Goal: Download file/media: Obtain a digital file from the website

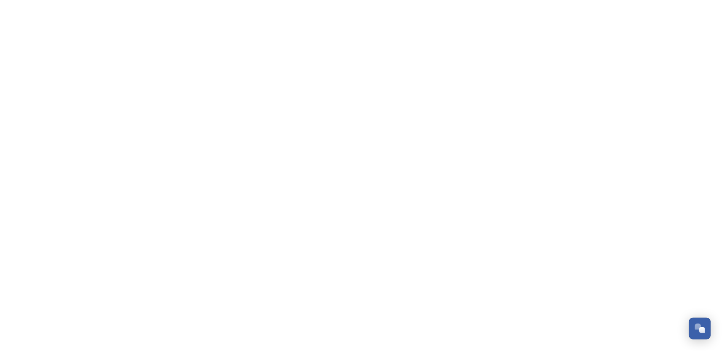
scroll to position [197, 0]
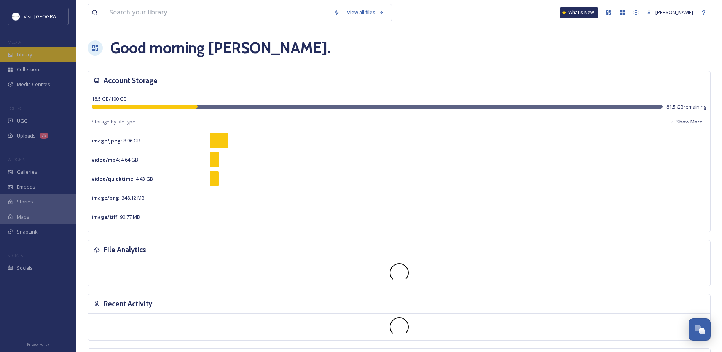
click at [44, 54] on div "Library" at bounding box center [38, 54] width 76 height 15
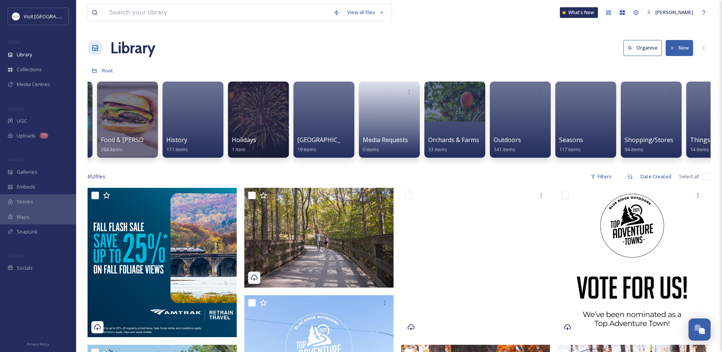
scroll to position [0, 750]
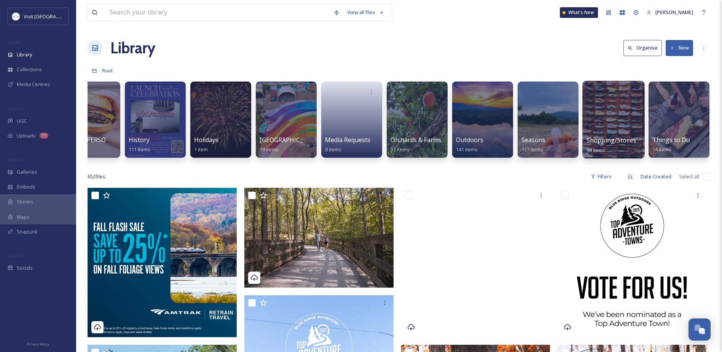
click at [622, 127] on div at bounding box center [613, 120] width 62 height 78
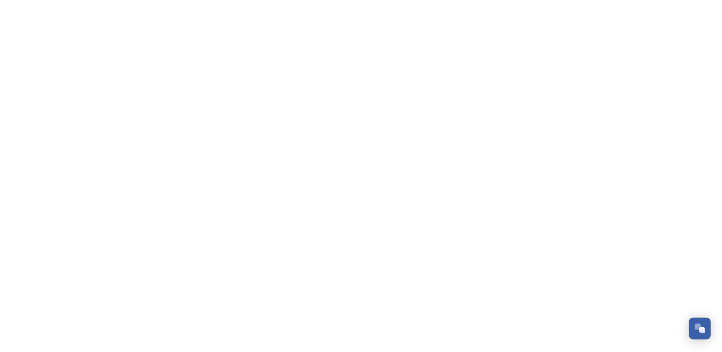
scroll to position [197, 0]
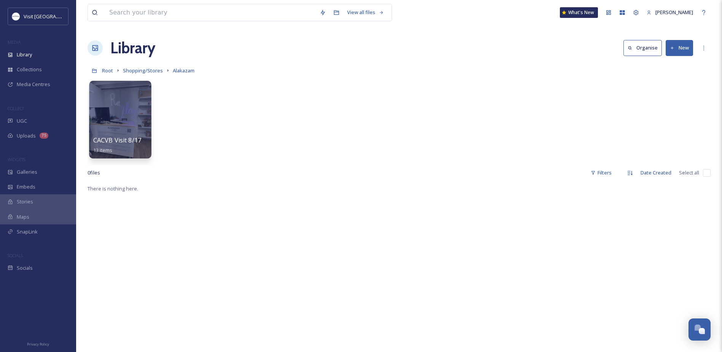
click at [116, 125] on div at bounding box center [120, 120] width 62 height 78
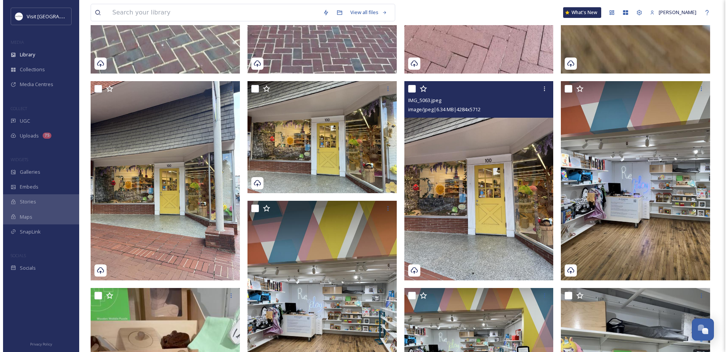
scroll to position [342, 0]
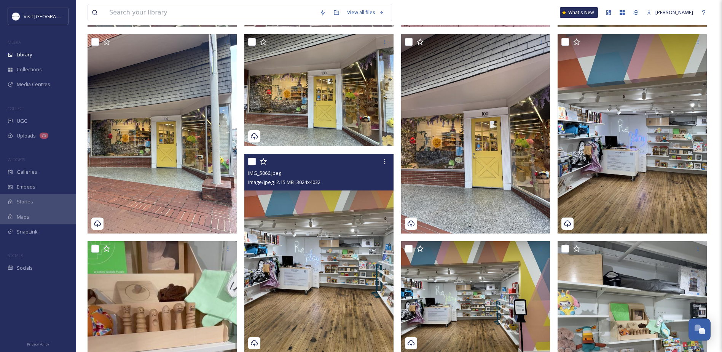
click at [302, 271] on img at bounding box center [318, 253] width 149 height 199
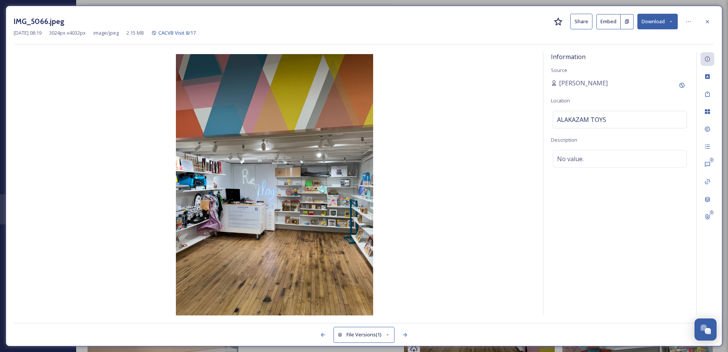
click at [659, 21] on button "Download" at bounding box center [657, 22] width 40 height 16
click at [641, 36] on span "Download Original (3024 x 4032)" at bounding box center [637, 38] width 72 height 7
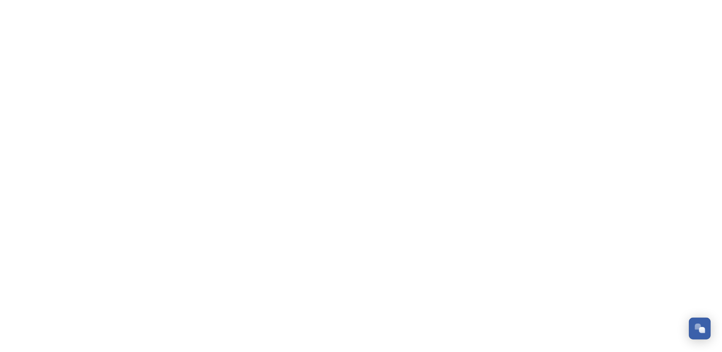
scroll to position [197, 0]
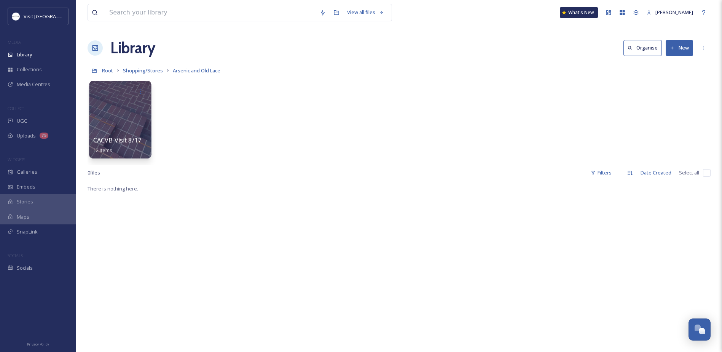
click at [106, 126] on div at bounding box center [120, 120] width 62 height 78
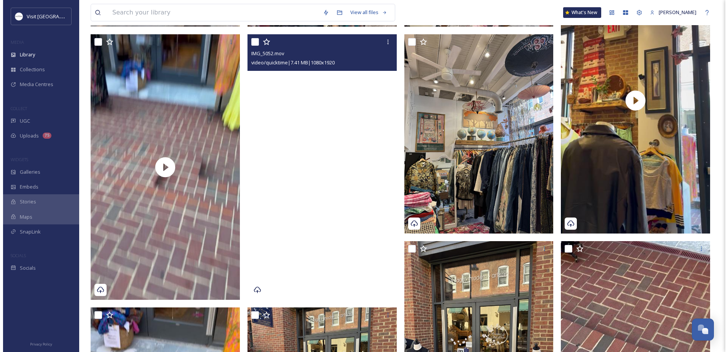
scroll to position [495, 0]
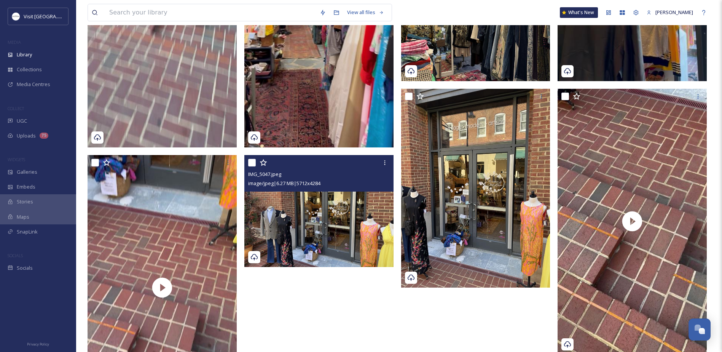
click at [317, 203] on img at bounding box center [318, 211] width 149 height 112
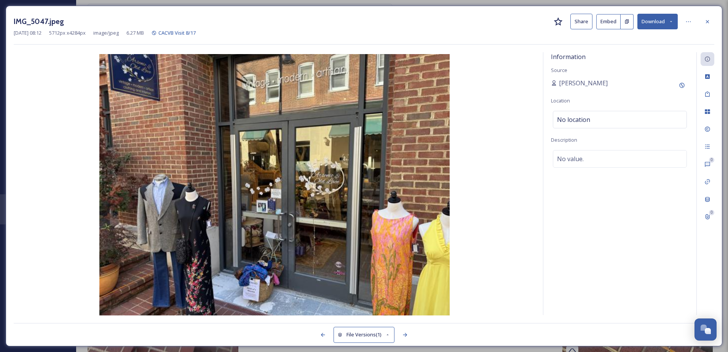
click at [665, 27] on button "Download" at bounding box center [657, 22] width 40 height 16
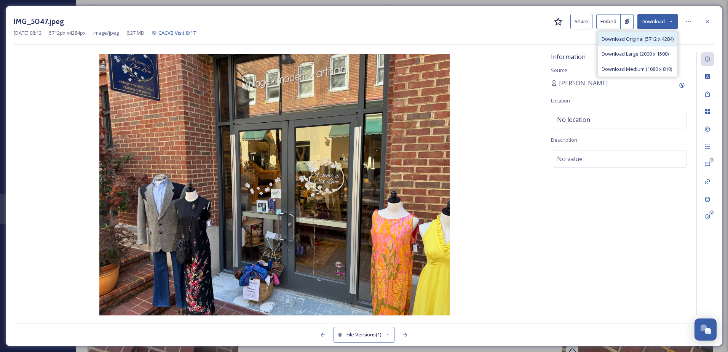
click at [632, 43] on span "Download Original (5712 x 4284)" at bounding box center [637, 38] width 72 height 7
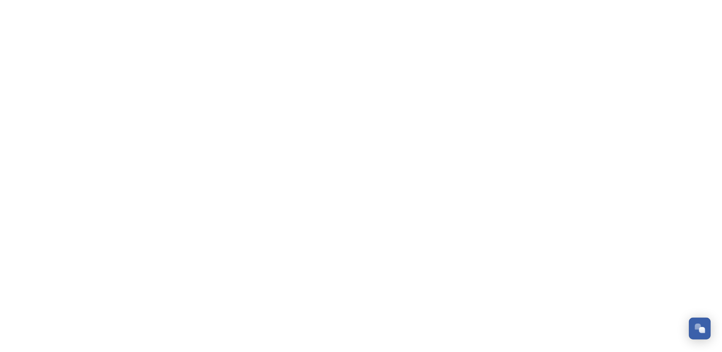
scroll to position [197, 0]
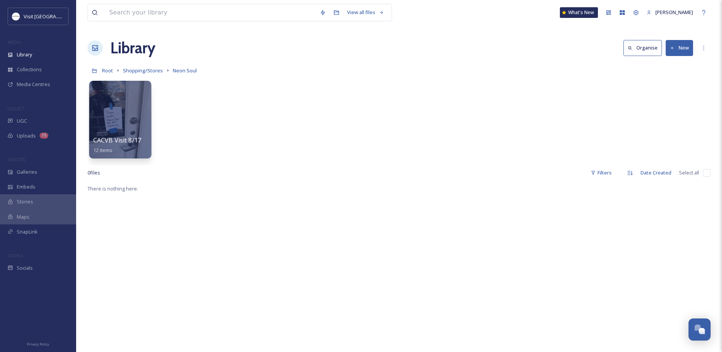
click at [117, 97] on div at bounding box center [120, 91] width 54 height 14
click at [115, 106] on div at bounding box center [120, 120] width 62 height 78
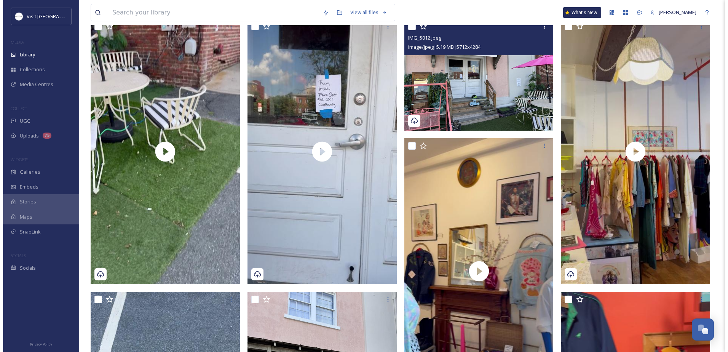
scroll to position [38, 0]
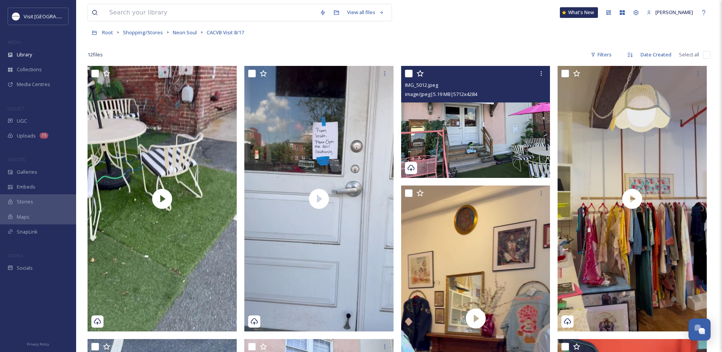
click at [500, 129] on img at bounding box center [475, 122] width 149 height 112
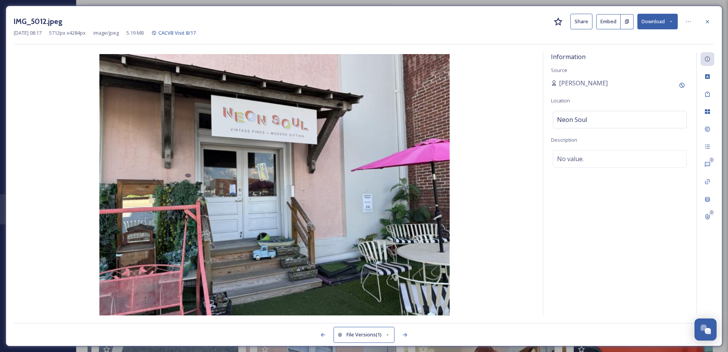
click at [646, 26] on button "Download" at bounding box center [657, 22] width 40 height 16
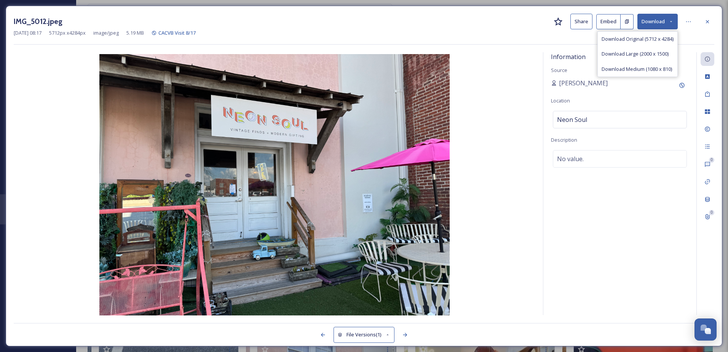
click at [635, 41] on span "Download Original (5712 x 4284)" at bounding box center [637, 38] width 72 height 7
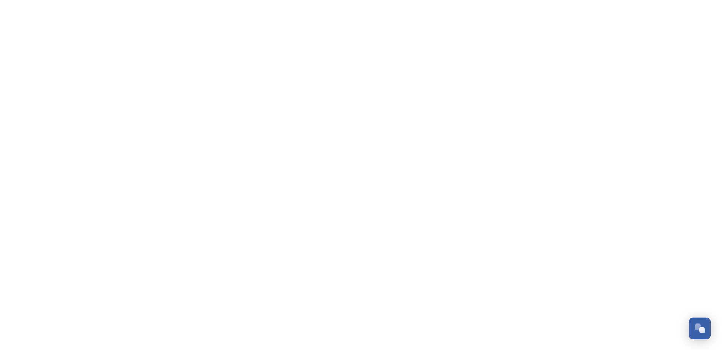
scroll to position [197, 0]
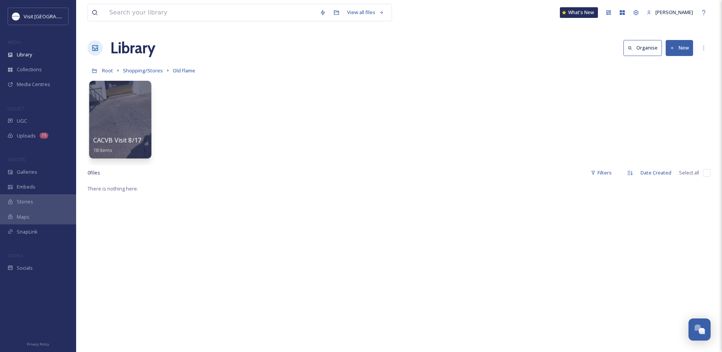
click at [118, 110] on div at bounding box center [120, 120] width 62 height 78
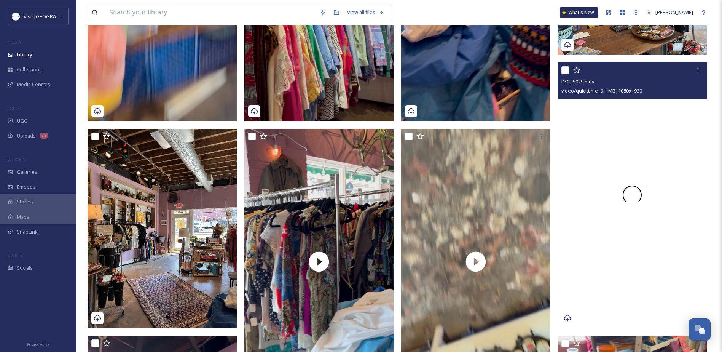
scroll to position [304, 0]
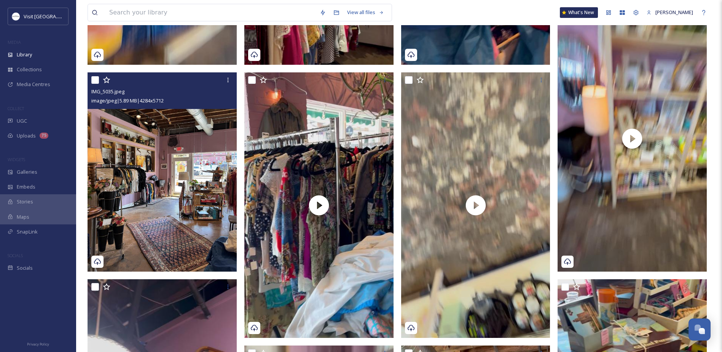
click at [173, 197] on img at bounding box center [162, 171] width 149 height 199
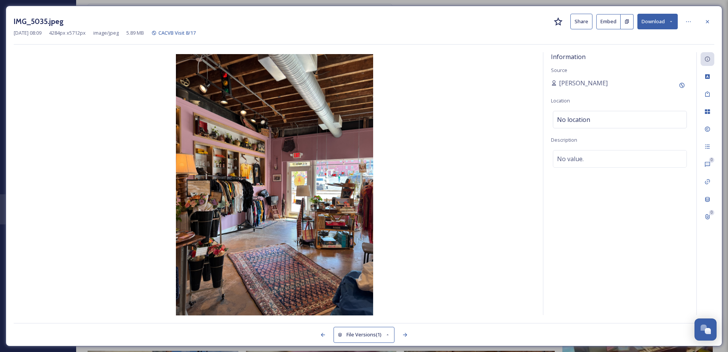
click at [704, 19] on icon at bounding box center [707, 22] width 6 height 6
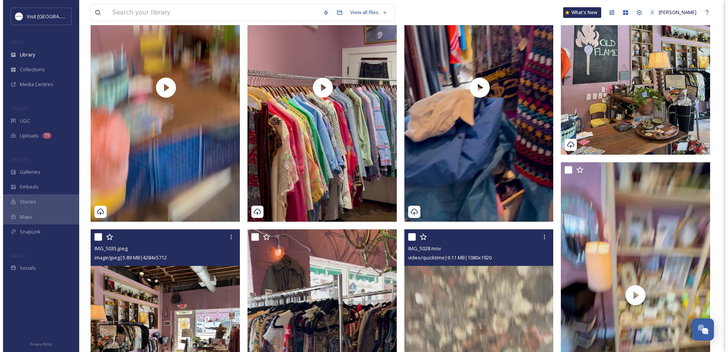
scroll to position [38, 0]
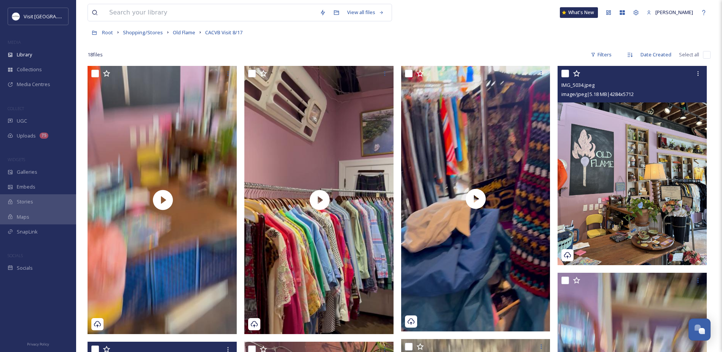
click at [594, 178] on img at bounding box center [631, 165] width 149 height 199
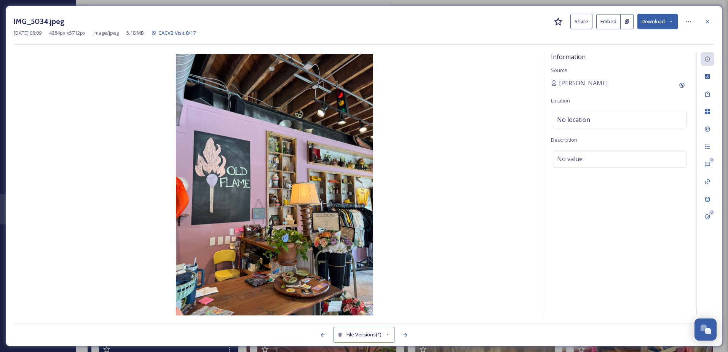
click at [657, 20] on button "Download" at bounding box center [657, 22] width 40 height 16
click at [634, 39] on span "Download Original (4284 x 5712)" at bounding box center [637, 38] width 72 height 7
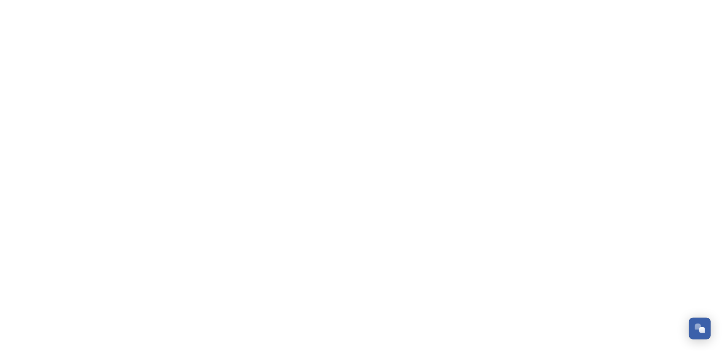
scroll to position [197, 0]
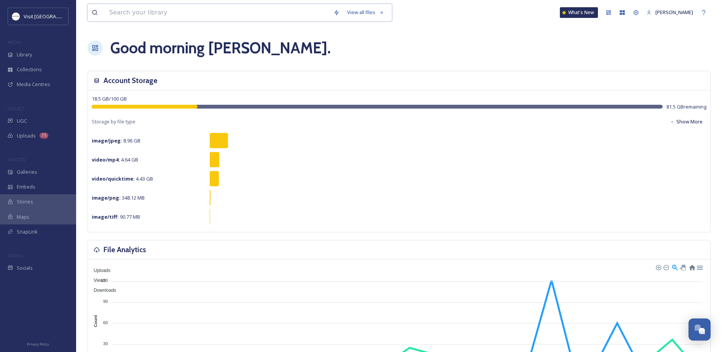
click at [122, 16] on input at bounding box center [217, 12] width 224 height 17
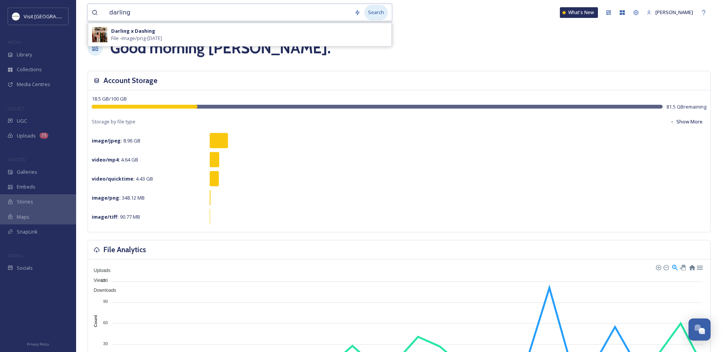
type input "darling"
click at [371, 10] on div "Search" at bounding box center [376, 12] width 24 height 15
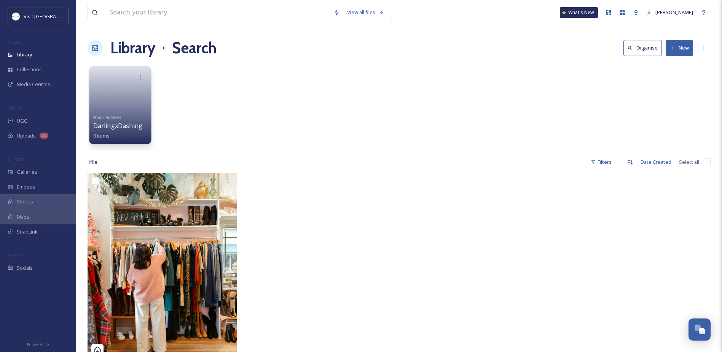
click at [123, 121] on div "Shopping/Stores DarlingxDashing 0 items" at bounding box center [120, 125] width 54 height 28
click at [127, 94] on link at bounding box center [120, 97] width 54 height 27
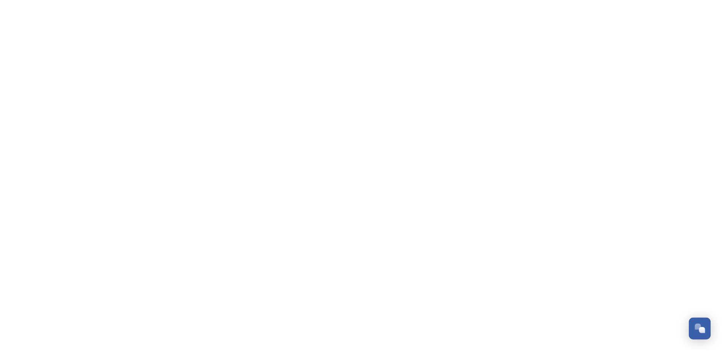
scroll to position [197, 0]
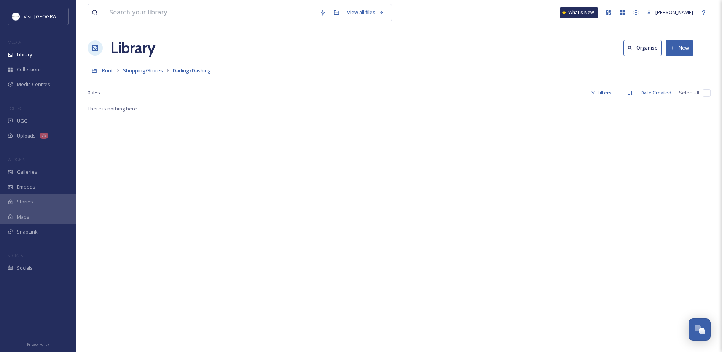
scroll to position [197, 0]
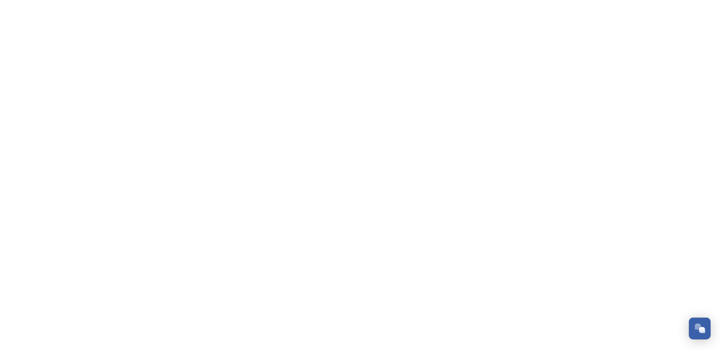
scroll to position [197, 0]
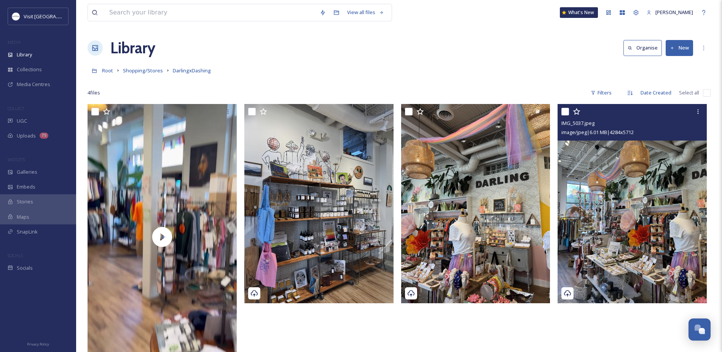
click at [637, 221] on img at bounding box center [631, 203] width 149 height 199
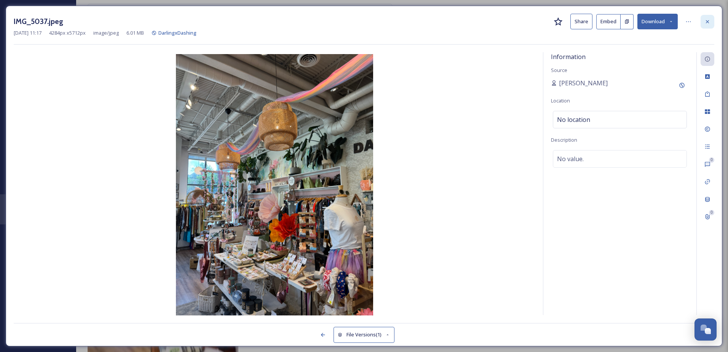
click at [710, 20] on div at bounding box center [707, 22] width 14 height 14
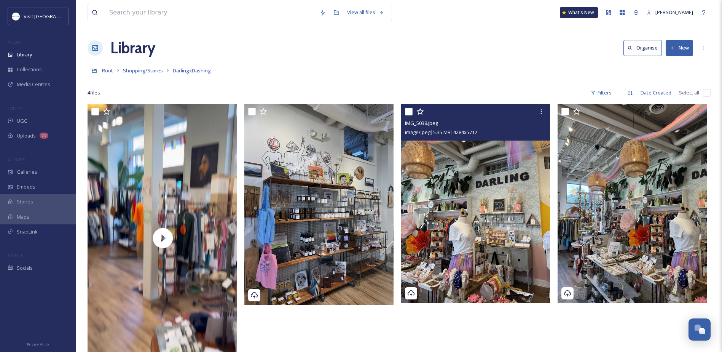
click at [526, 171] on img at bounding box center [475, 203] width 149 height 199
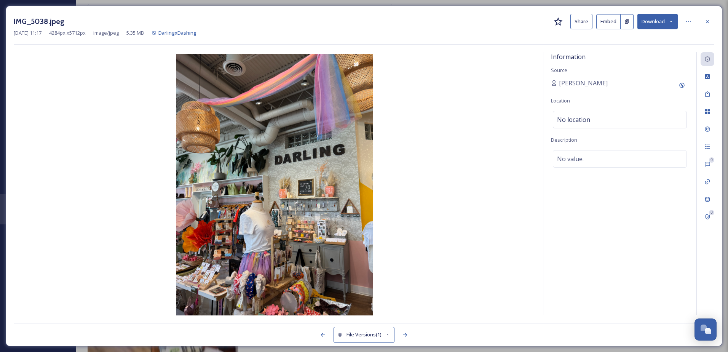
click at [666, 22] on button "Download" at bounding box center [657, 22] width 40 height 16
click at [632, 37] on span "Download Original (4284 x 5712)" at bounding box center [637, 38] width 72 height 7
click at [705, 22] on icon at bounding box center [707, 22] width 6 height 6
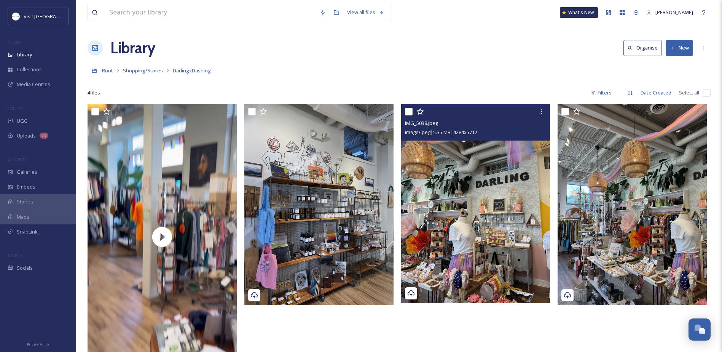
click at [142, 70] on span "Shopping/Stores" at bounding box center [143, 70] width 40 height 7
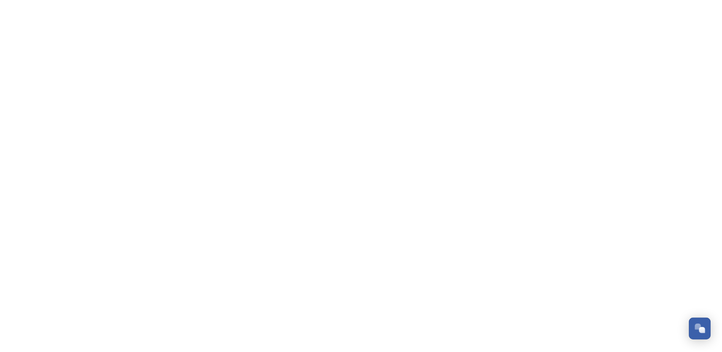
scroll to position [197, 0]
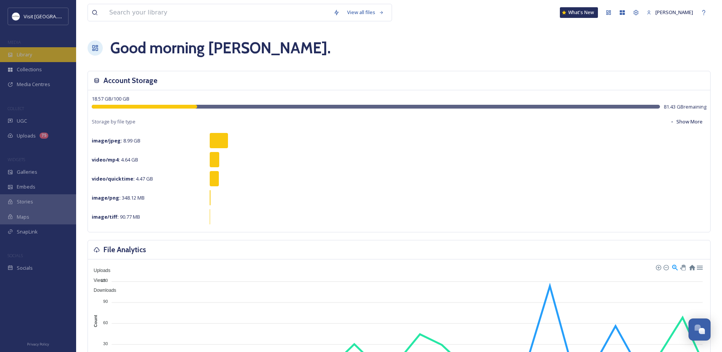
click at [27, 55] on span "Library" at bounding box center [24, 54] width 15 height 7
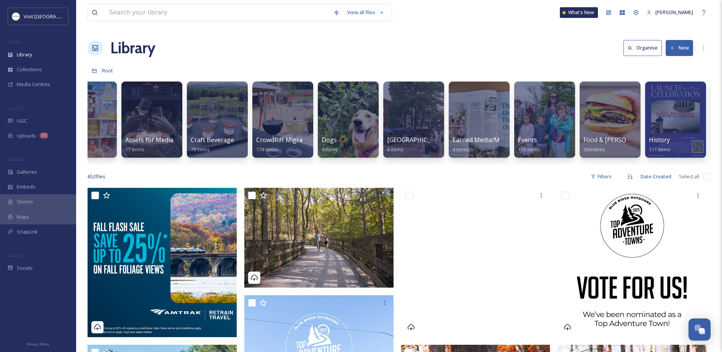
scroll to position [0, 334]
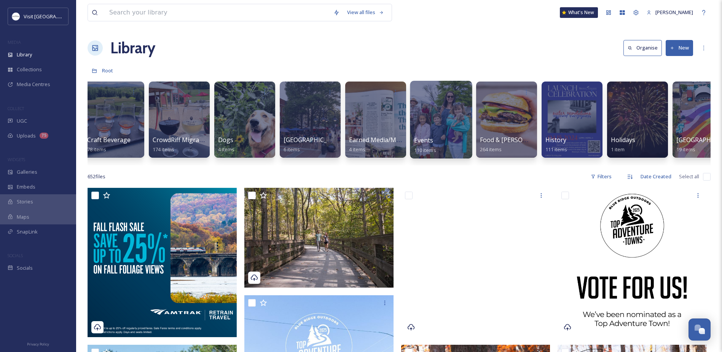
click at [433, 134] on div at bounding box center [441, 120] width 62 height 78
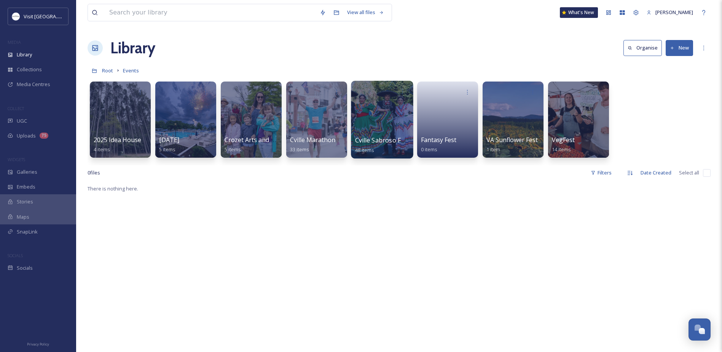
click at [377, 131] on div at bounding box center [382, 120] width 62 height 78
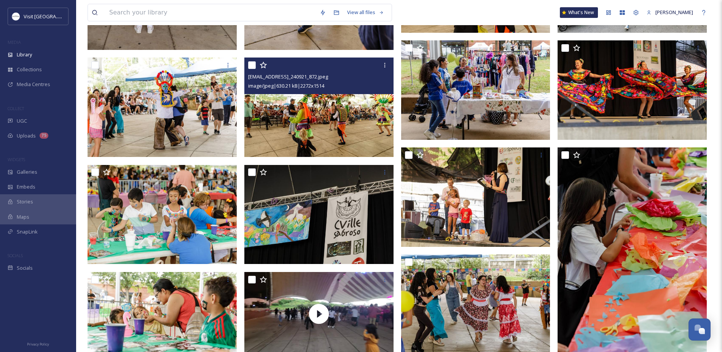
scroll to position [647, 0]
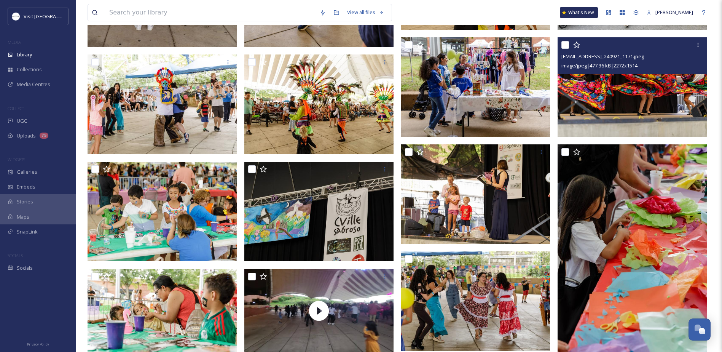
click at [611, 75] on img at bounding box center [631, 86] width 149 height 99
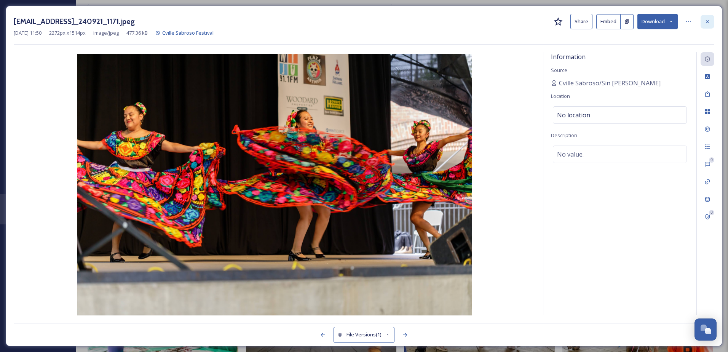
click at [705, 21] on icon at bounding box center [707, 22] width 6 height 6
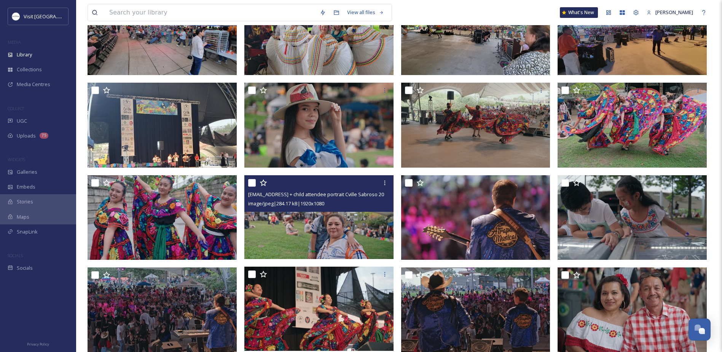
scroll to position [74, 0]
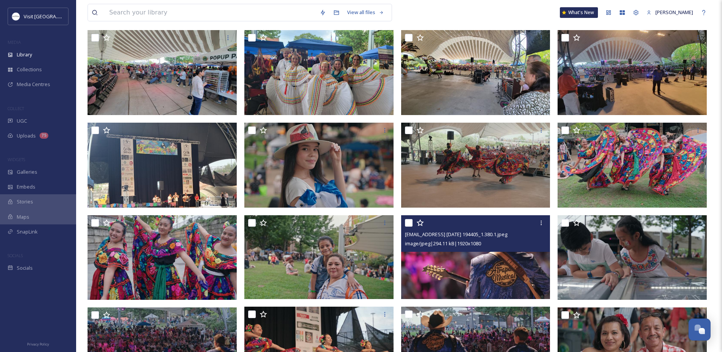
click at [438, 274] on img at bounding box center [475, 257] width 149 height 84
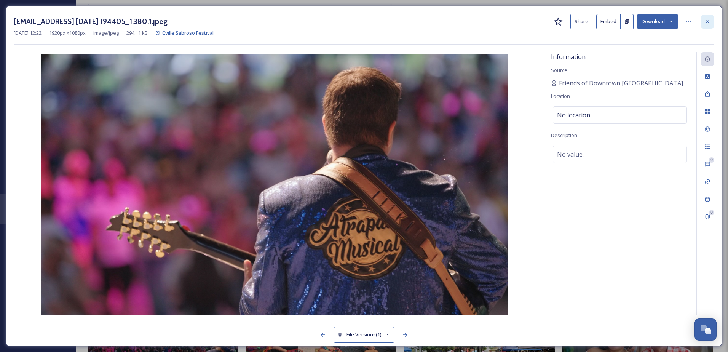
click at [702, 22] on div at bounding box center [707, 22] width 14 height 14
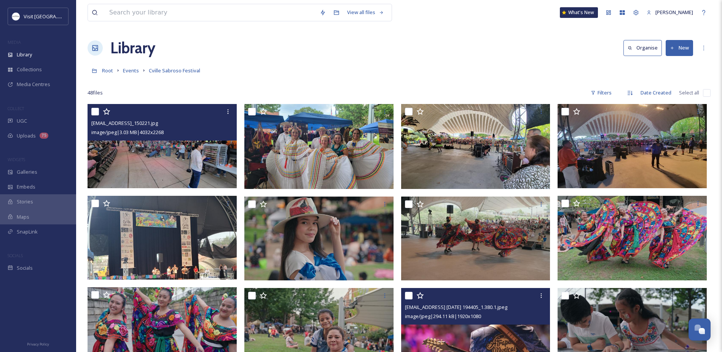
click at [158, 156] on img at bounding box center [162, 146] width 149 height 84
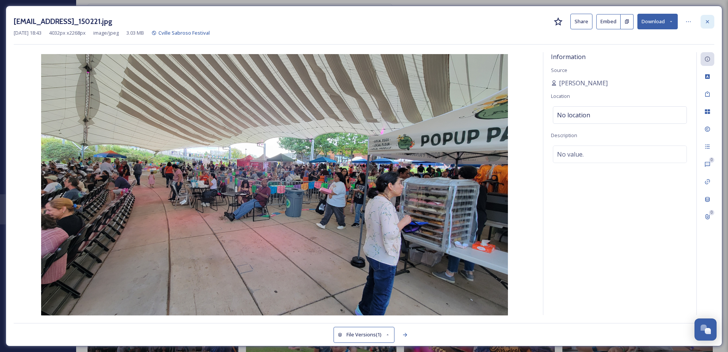
click at [706, 20] on icon at bounding box center [707, 22] width 6 height 6
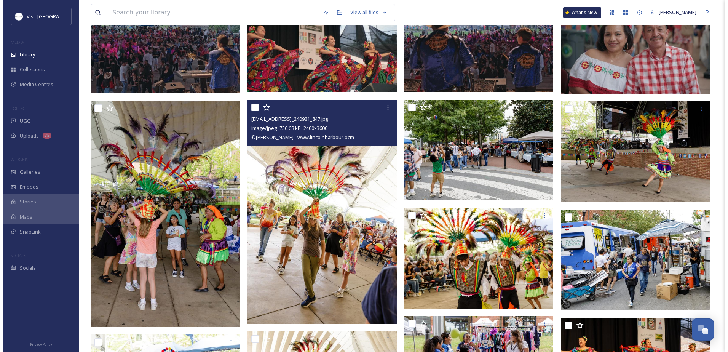
scroll to position [381, 0]
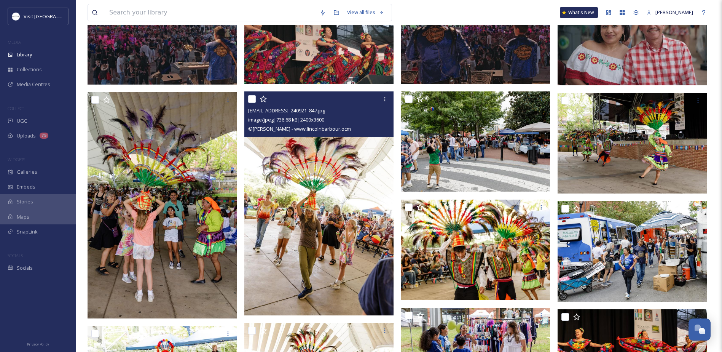
click at [306, 238] on img at bounding box center [318, 203] width 149 height 224
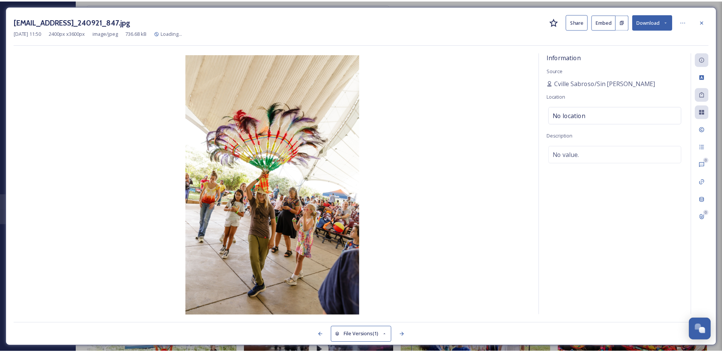
scroll to position [381, 0]
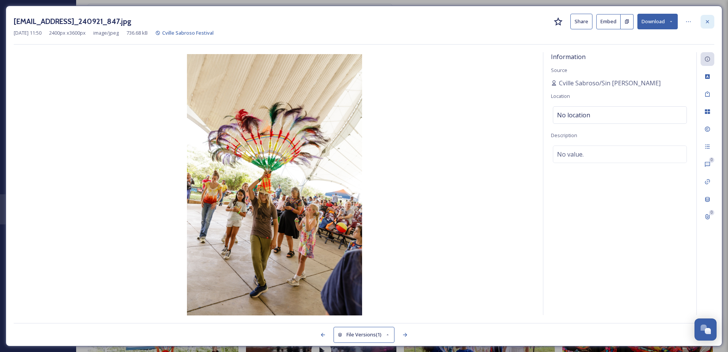
click at [710, 24] on div at bounding box center [707, 22] width 14 height 14
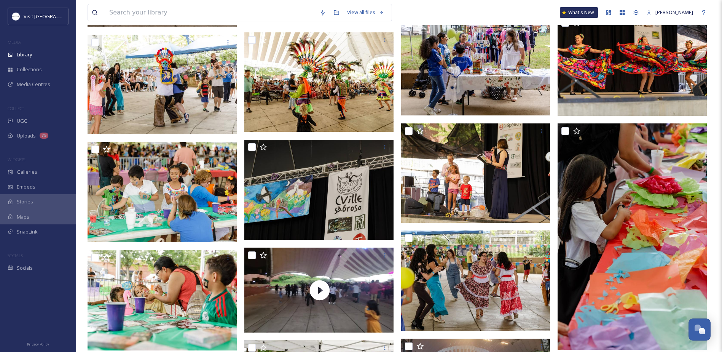
scroll to position [686, 0]
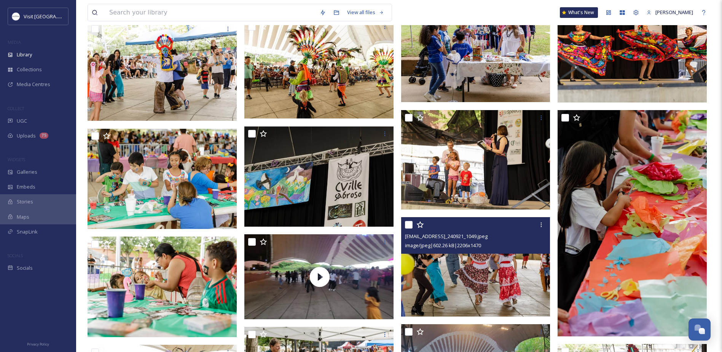
click at [469, 278] on img at bounding box center [475, 266] width 149 height 99
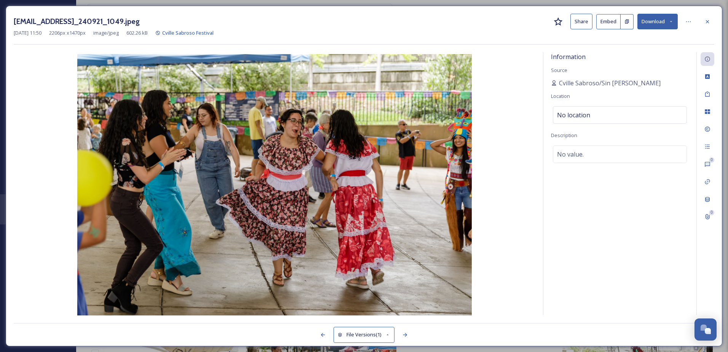
click at [659, 19] on button "Download" at bounding box center [657, 22] width 40 height 16
click at [708, 22] on icon at bounding box center [707, 22] width 6 height 6
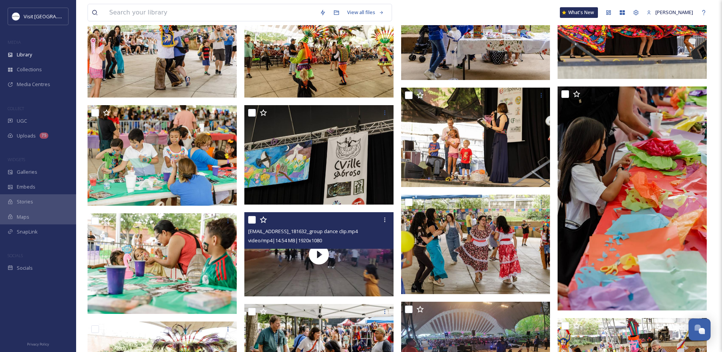
scroll to position [762, 0]
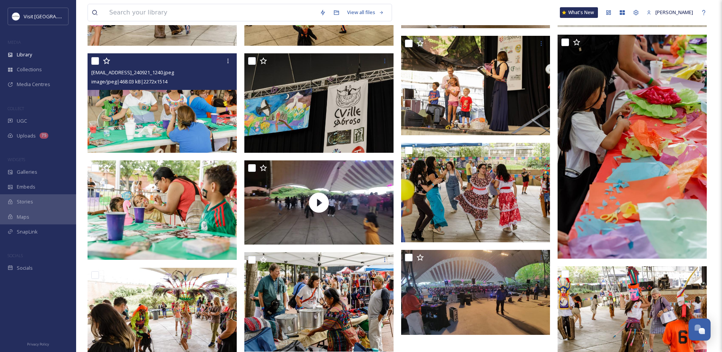
click at [179, 113] on img at bounding box center [162, 102] width 149 height 99
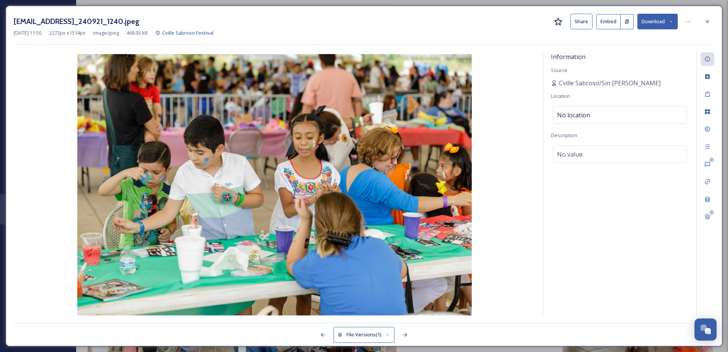
click at [663, 19] on button "Download" at bounding box center [657, 22] width 40 height 16
click at [650, 37] on span "Download Original (2272 x 1514)" at bounding box center [637, 38] width 72 height 7
click at [707, 21] on icon at bounding box center [707, 22] width 6 height 6
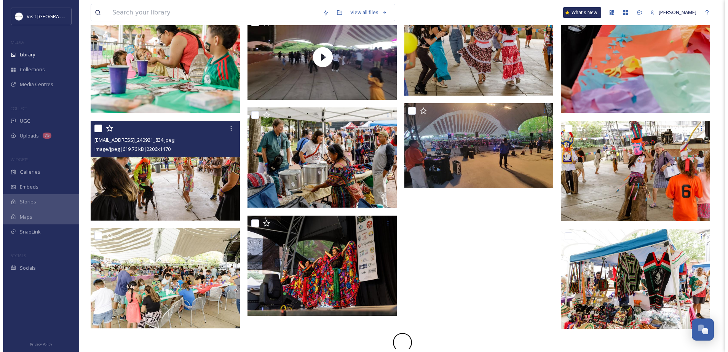
scroll to position [908, 0]
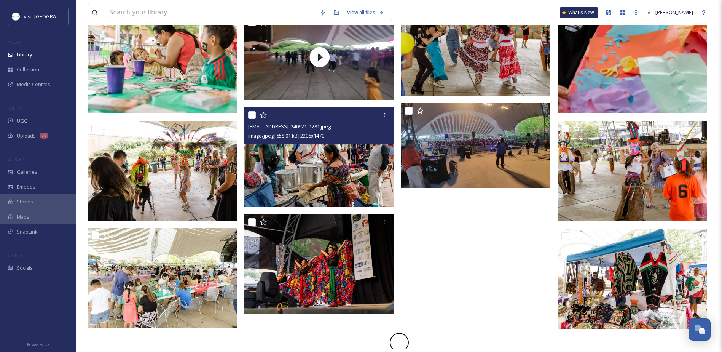
click at [306, 167] on img at bounding box center [318, 156] width 149 height 99
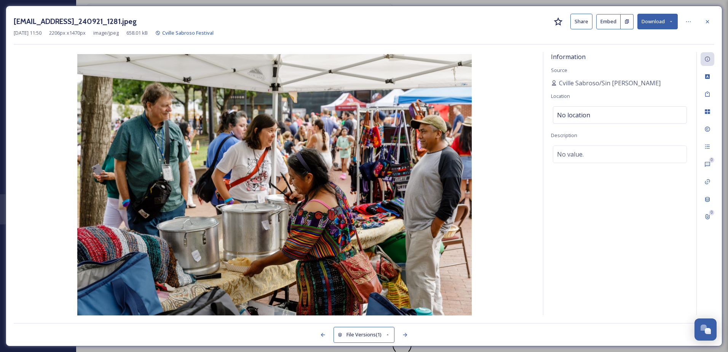
click at [654, 12] on div "[EMAIL_ADDRESS]_240921_1281.jpeg Share Embed Download [DATE] 11:50 2206 px x 14…" at bounding box center [364, 176] width 716 height 340
drag, startPoint x: 656, startPoint y: 19, endPoint x: 653, endPoint y: 27, distance: 8.6
click at [656, 19] on button "Download" at bounding box center [657, 22] width 40 height 16
click at [639, 38] on span "Download Original (2206 x 1470)" at bounding box center [637, 38] width 72 height 7
click at [704, 22] on icon at bounding box center [707, 22] width 6 height 6
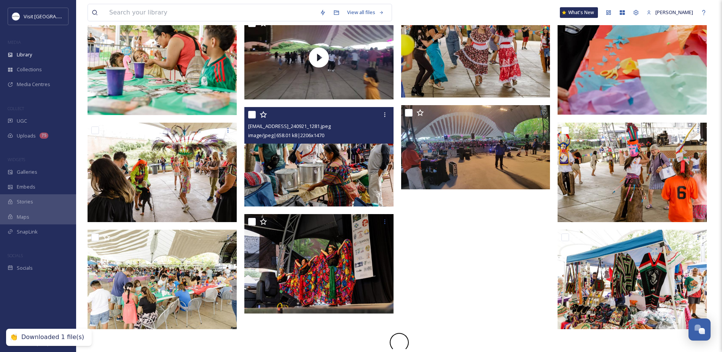
scroll to position [900, 0]
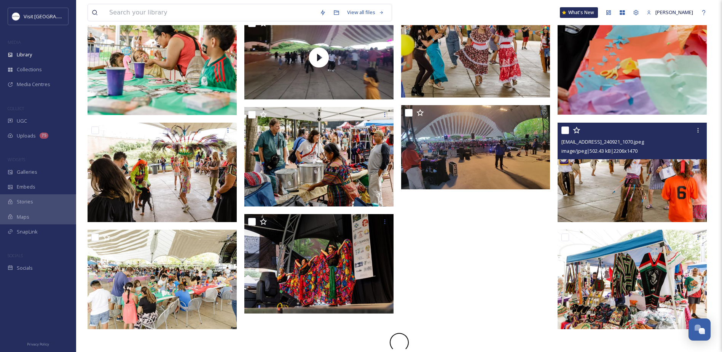
click at [651, 186] on img at bounding box center [631, 172] width 149 height 99
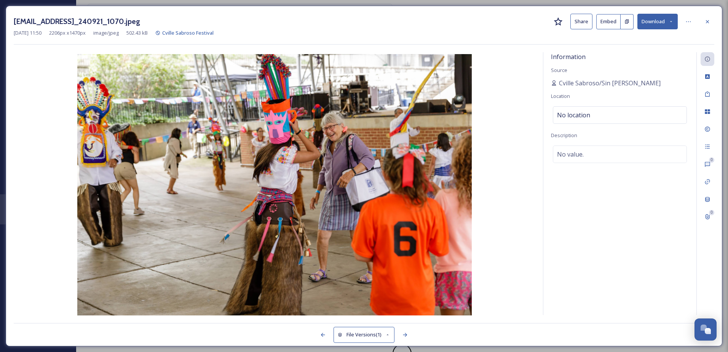
click at [662, 19] on button "Download" at bounding box center [657, 22] width 40 height 16
click at [647, 39] on span "Download Original (2206 x 1470)" at bounding box center [637, 38] width 72 height 7
click at [706, 20] on icon at bounding box center [706, 21] width 3 height 3
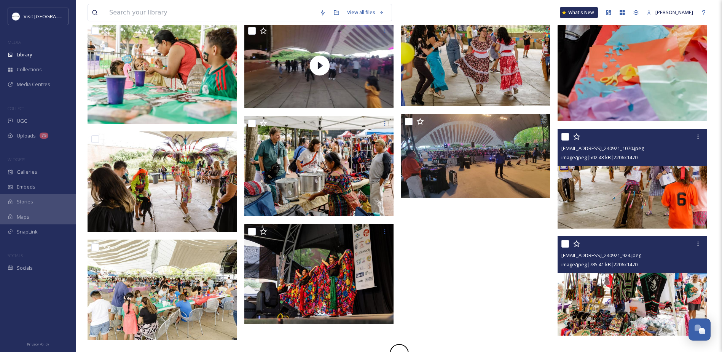
click at [627, 288] on img at bounding box center [631, 285] width 149 height 99
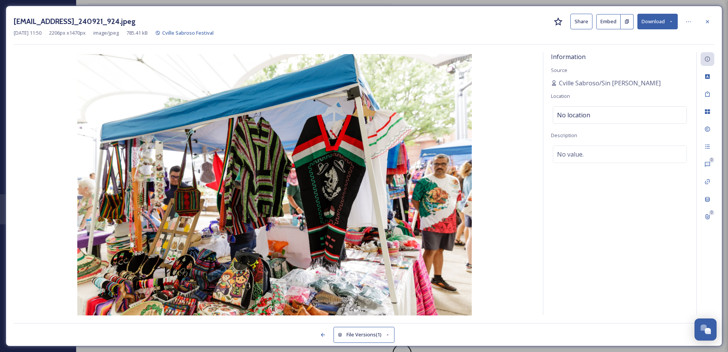
click at [664, 22] on button "Download" at bounding box center [657, 22] width 40 height 16
click at [630, 42] on span "Download Original (2206 x 1470)" at bounding box center [637, 38] width 72 height 7
click at [708, 19] on icon at bounding box center [707, 22] width 6 height 6
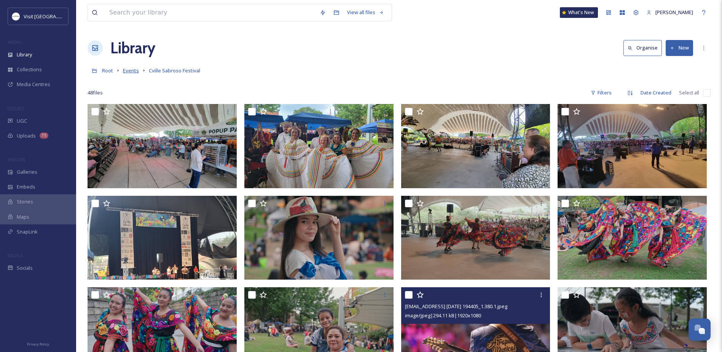
click at [134, 69] on span "Events" at bounding box center [131, 70] width 16 height 7
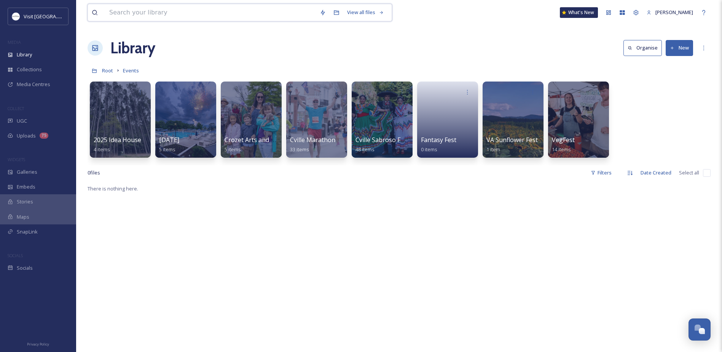
click at [180, 13] on input at bounding box center [210, 12] width 210 height 17
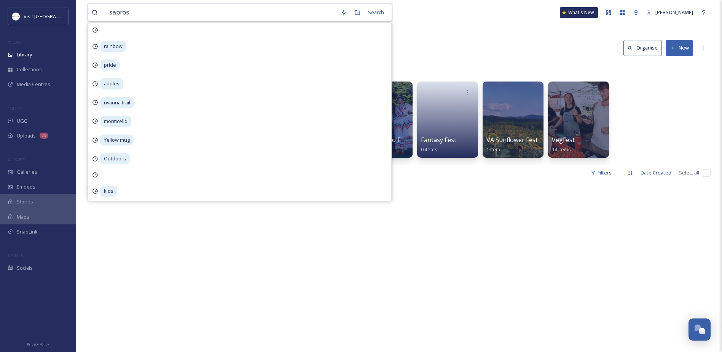
type input "sabroso"
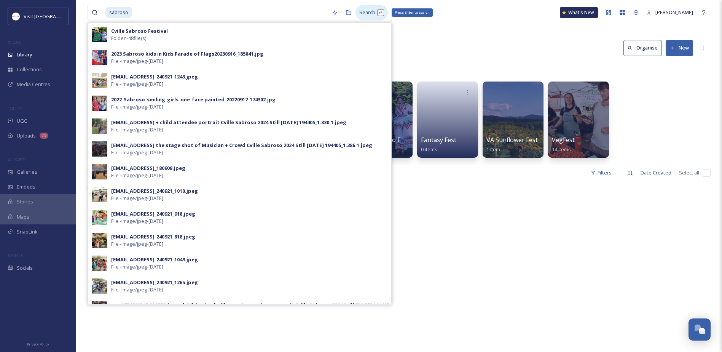
click at [369, 12] on div "Search Press Enter to search" at bounding box center [371, 12] width 32 height 15
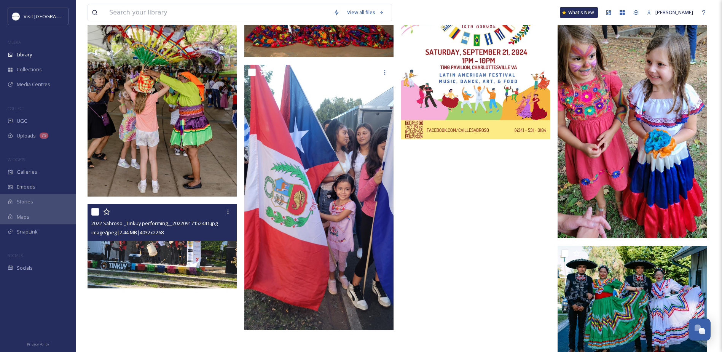
scroll to position [1109, 0]
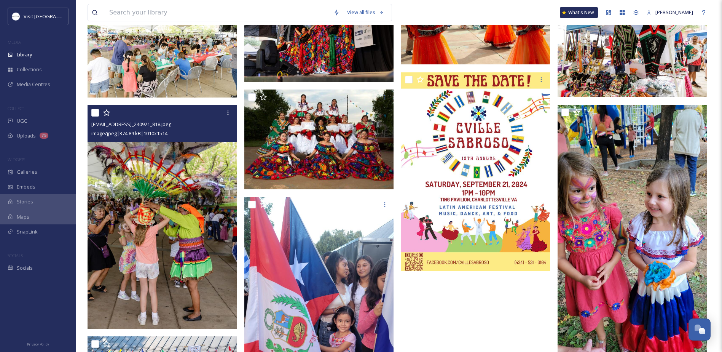
click at [165, 227] on img at bounding box center [162, 216] width 149 height 223
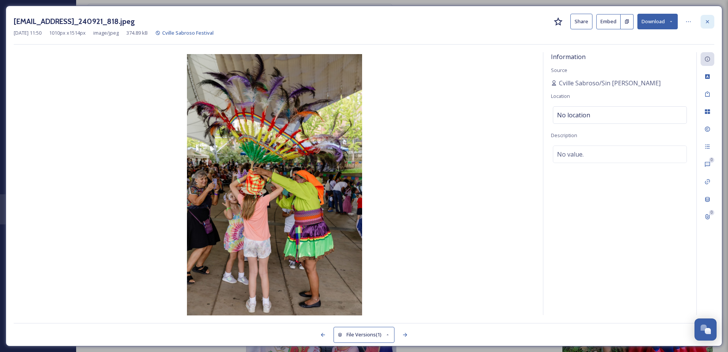
click at [710, 24] on icon at bounding box center [707, 22] width 6 height 6
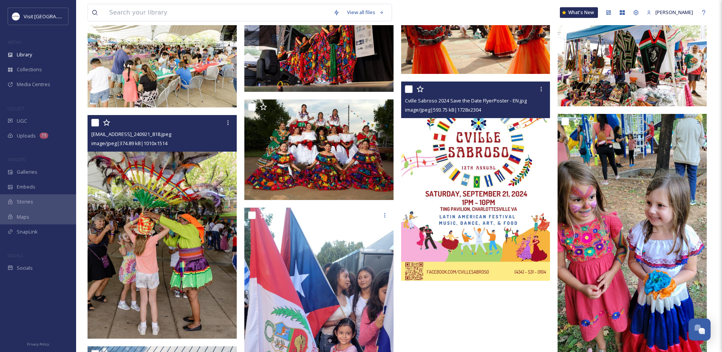
scroll to position [995, 0]
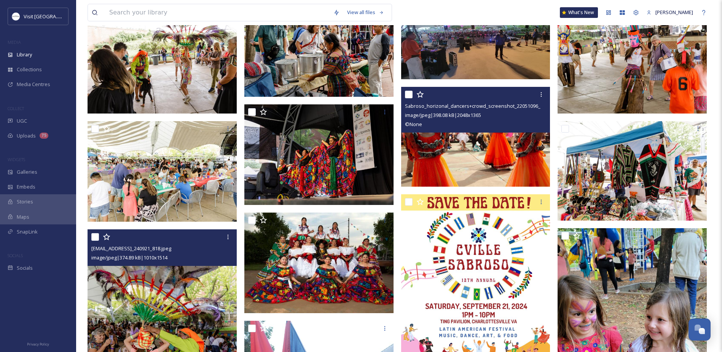
click at [435, 146] on img at bounding box center [475, 137] width 149 height 100
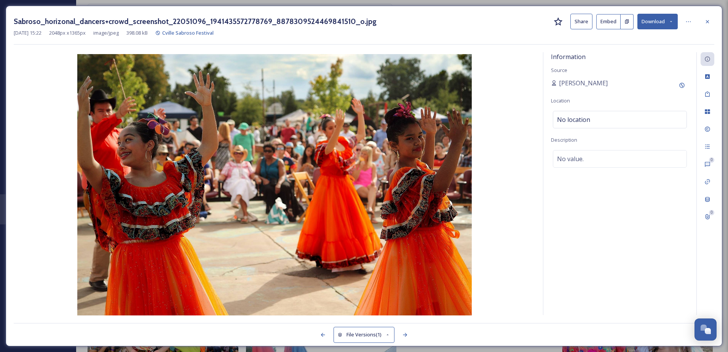
click at [656, 19] on button "Download" at bounding box center [657, 22] width 40 height 16
click at [655, 38] on span "Download Original (2048 x 1365)" at bounding box center [637, 38] width 72 height 7
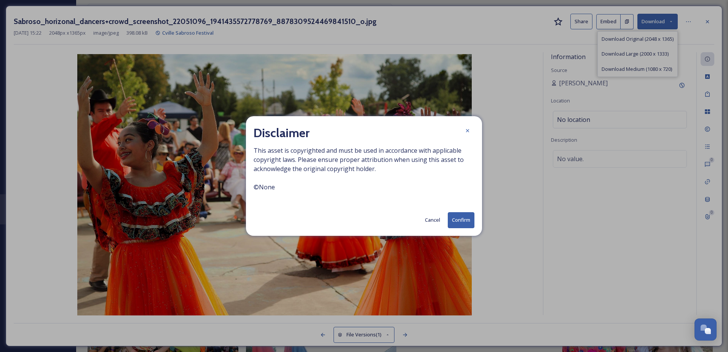
click at [463, 216] on button "Confirm" at bounding box center [460, 220] width 27 height 16
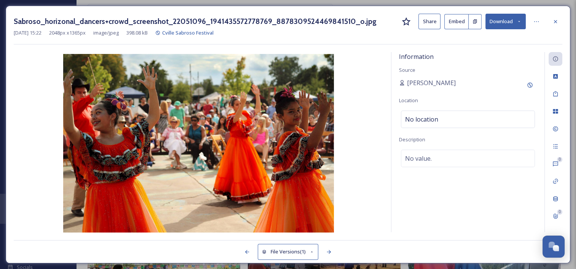
scroll to position [224, 0]
click at [560, 23] on div at bounding box center [555, 22] width 14 height 14
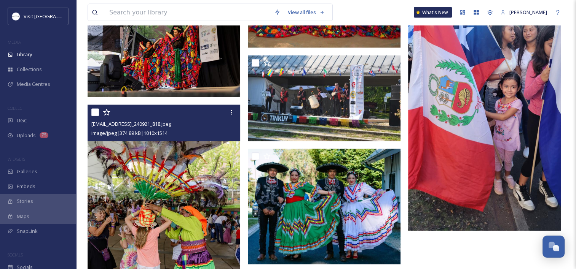
scroll to position [1587, 0]
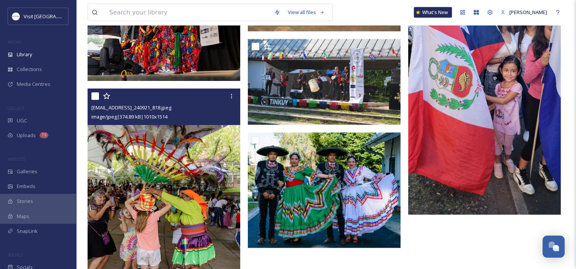
click at [103, 178] on img at bounding box center [164, 203] width 153 height 229
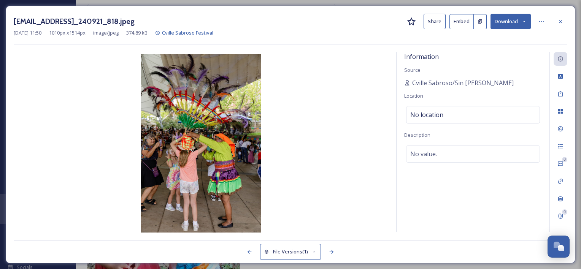
click at [508, 22] on button "Download" at bounding box center [511, 22] width 40 height 16
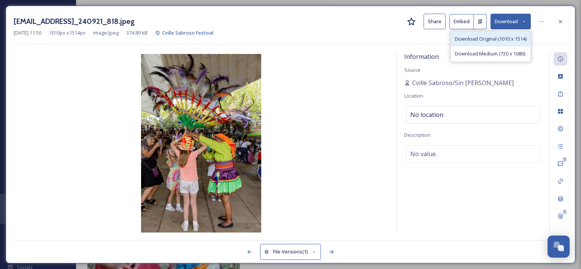
click at [507, 35] on div "Download Original (1010 x 1514)" at bounding box center [491, 39] width 80 height 15
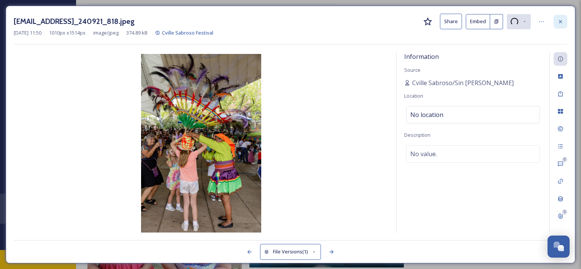
click at [561, 22] on icon at bounding box center [561, 22] width 6 height 6
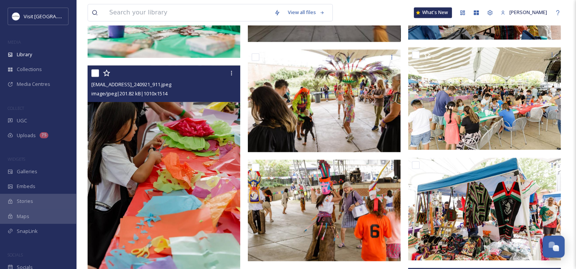
scroll to position [1092, 0]
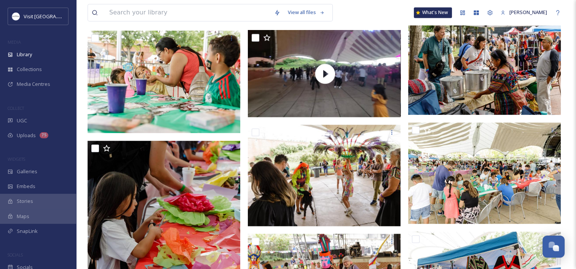
click at [572, 168] on div "View all files What's New [PERSON_NAME] Library Search Organise New Your Select…" at bounding box center [326, 122] width 500 height 2428
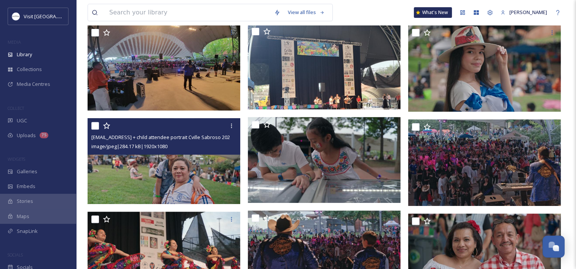
scroll to position [293, 0]
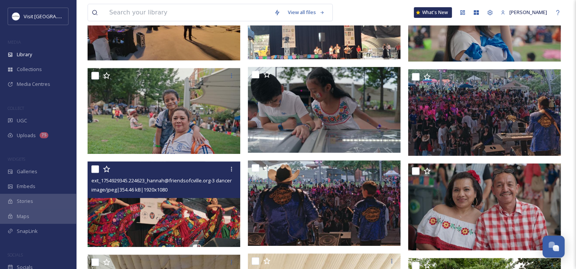
click at [129, 205] on img at bounding box center [164, 205] width 153 height 86
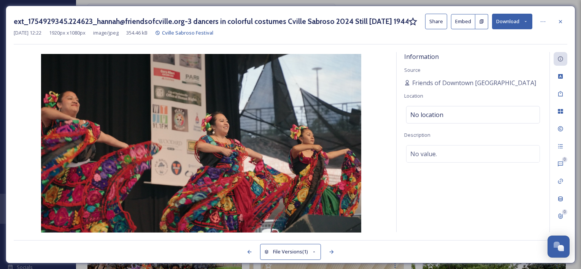
click at [508, 21] on button "Download" at bounding box center [512, 22] width 40 height 16
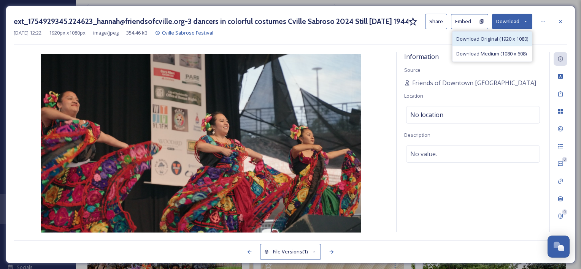
click at [508, 38] on span "Download Original (1920 x 1080)" at bounding box center [493, 38] width 72 height 7
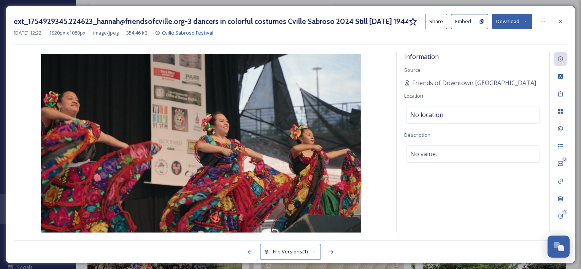
click at [560, 22] on icon at bounding box center [561, 22] width 6 height 6
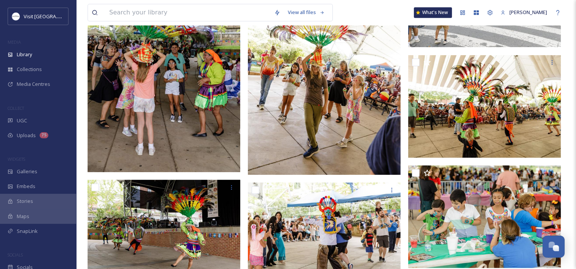
scroll to position [674, 0]
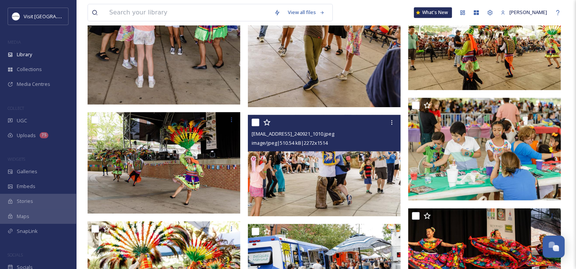
click at [300, 170] on img at bounding box center [324, 166] width 153 height 102
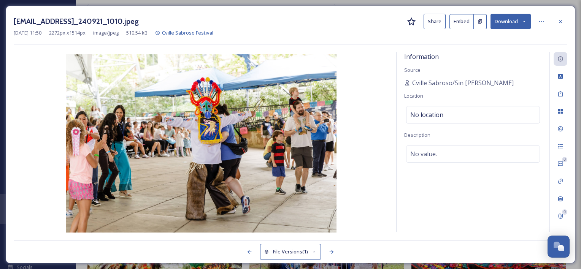
drag, startPoint x: 502, startPoint y: 12, endPoint x: 504, endPoint y: 18, distance: 6.4
click at [503, 12] on div "[EMAIL_ADDRESS]_240921_1010.jpeg Share Embed Download [DATE] 11:50 2272 px x 15…" at bounding box center [291, 135] width 570 height 258
click at [505, 19] on button "Download" at bounding box center [511, 22] width 40 height 16
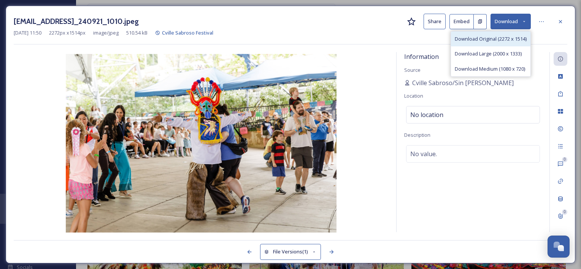
click at [506, 38] on span "Download Original (2272 x 1514)" at bounding box center [491, 38] width 72 height 7
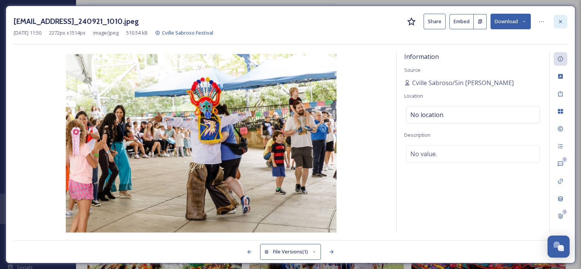
click at [562, 20] on icon at bounding box center [560, 21] width 3 height 3
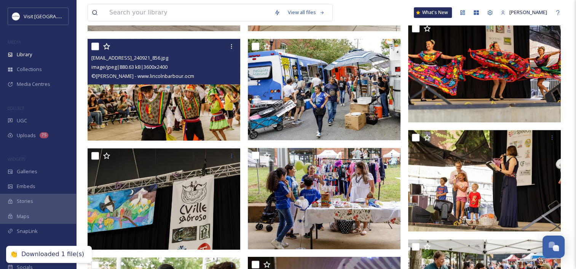
scroll to position [864, 0]
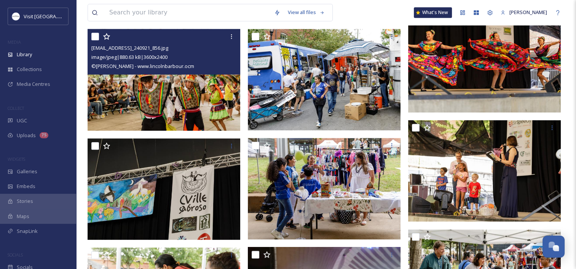
click at [189, 94] on img at bounding box center [164, 80] width 153 height 102
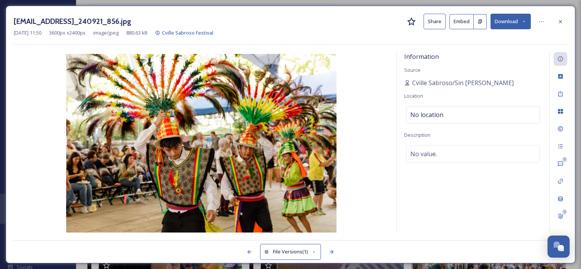
click at [520, 18] on button "Download" at bounding box center [511, 22] width 40 height 16
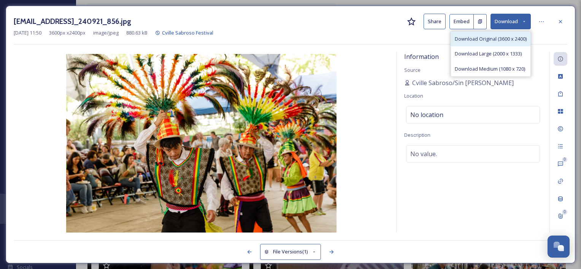
click at [500, 37] on span "Download Original (3600 x 2400)" at bounding box center [491, 38] width 72 height 7
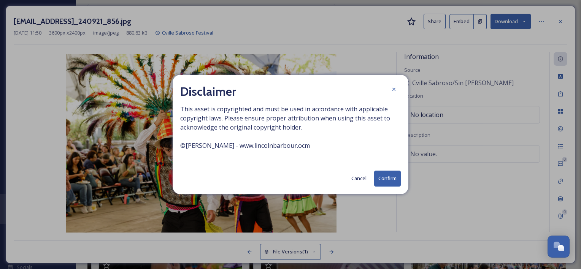
click at [387, 178] on button "Confirm" at bounding box center [387, 179] width 27 height 16
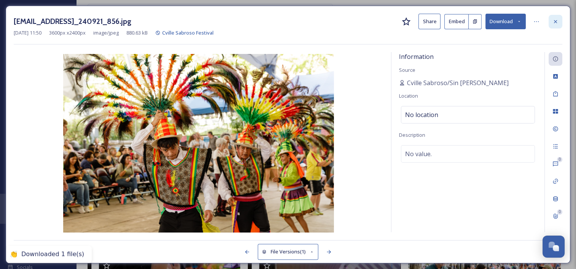
click at [549, 19] on div at bounding box center [555, 22] width 14 height 14
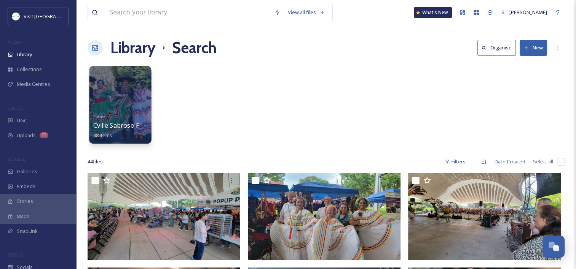
click at [99, 94] on div at bounding box center [120, 105] width 62 height 78
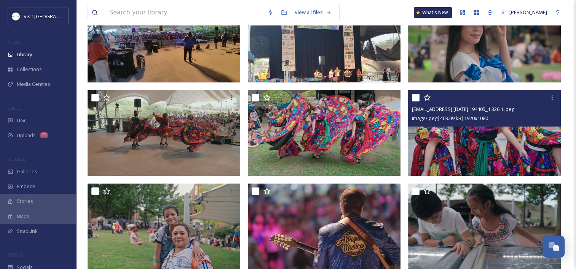
scroll to position [228, 0]
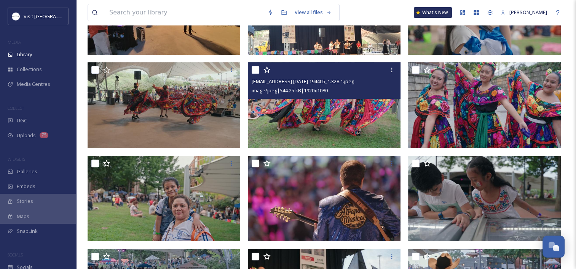
click at [361, 99] on img at bounding box center [324, 105] width 153 height 86
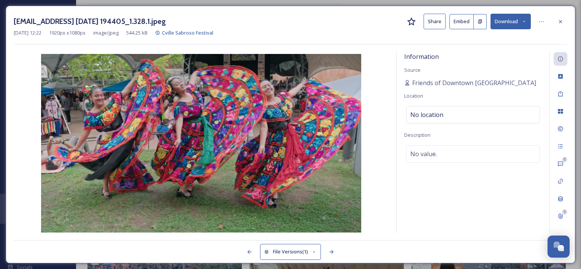
click at [569, 20] on div "[EMAIL_ADDRESS] [DATE] 194405_1.328.1.jpeg Share Embed Download [DATE] 12:22 19…" at bounding box center [291, 135] width 570 height 258
click at [559, 19] on icon at bounding box center [561, 22] width 6 height 6
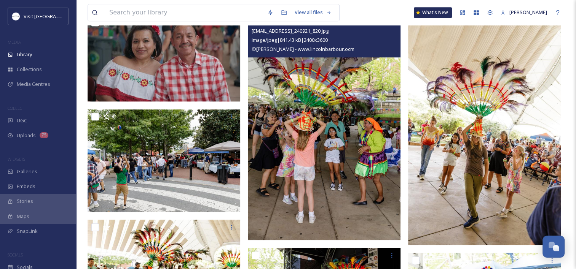
scroll to position [647, 0]
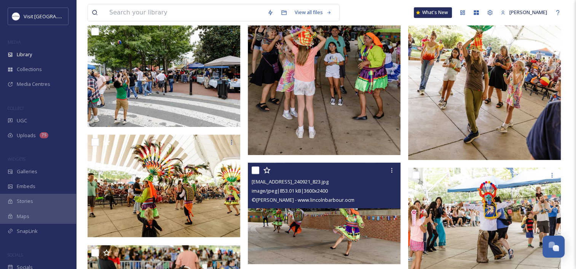
drag, startPoint x: 288, startPoint y: 202, endPoint x: 286, endPoint y: 218, distance: 16.1
click at [287, 202] on span "© [PERSON_NAME] - www.lincolnbarbour.ocm" at bounding box center [303, 200] width 103 height 7
click at [284, 218] on img at bounding box center [324, 214] width 153 height 102
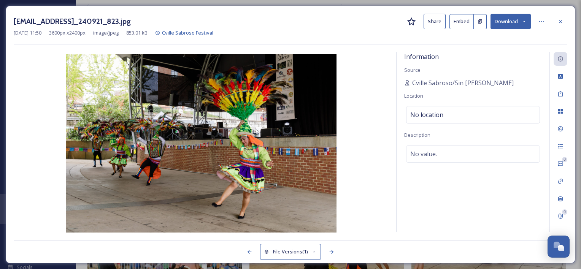
click at [503, 26] on button "Download" at bounding box center [511, 22] width 40 height 16
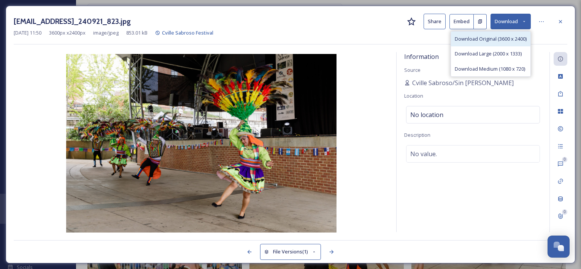
click at [503, 38] on span "Download Original (3600 x 2400)" at bounding box center [491, 38] width 72 height 7
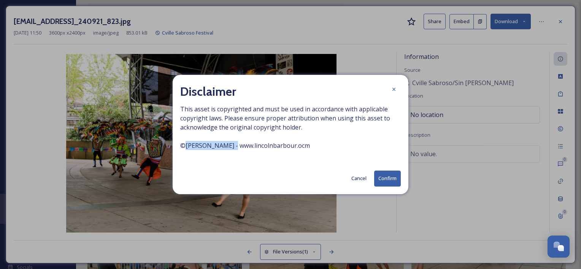
drag, startPoint x: 185, startPoint y: 145, endPoint x: 230, endPoint y: 148, distance: 44.7
click at [230, 148] on span "This asset is copyrighted and must be used in accordance with applicable copyri…" at bounding box center [290, 132] width 221 height 55
copy span "[PERSON_NAME]"
click at [383, 180] on button "Confirm" at bounding box center [387, 179] width 27 height 16
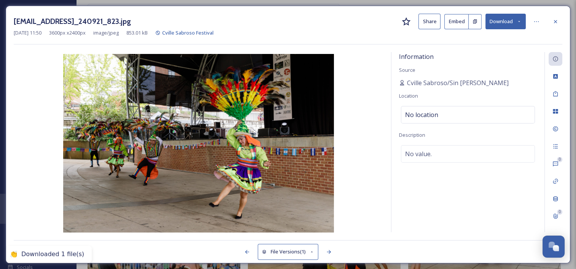
click at [381, 27] on div "[EMAIL_ADDRESS]_240921_823.jpg Share Embed Download [DATE] 11:50 3600 px x 2400…" at bounding box center [288, 29] width 548 height 31
click at [554, 128] on icon at bounding box center [555, 129] width 6 height 6
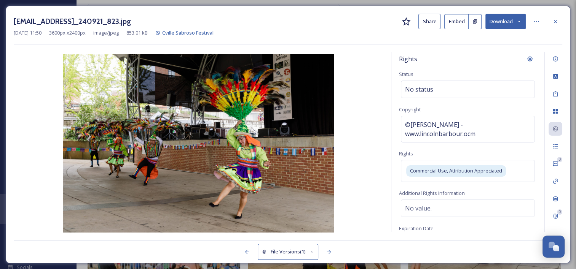
drag, startPoint x: 310, startPoint y: 25, endPoint x: 389, endPoint y: 13, distance: 80.0
click at [310, 24] on div "[EMAIL_ADDRESS]_240921_823.jpg Share Embed Download" at bounding box center [288, 22] width 548 height 16
click at [554, 19] on icon at bounding box center [555, 22] width 6 height 6
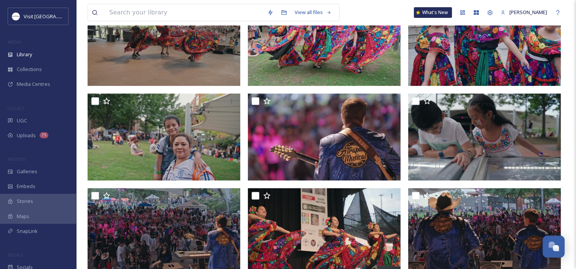
scroll to position [266, 0]
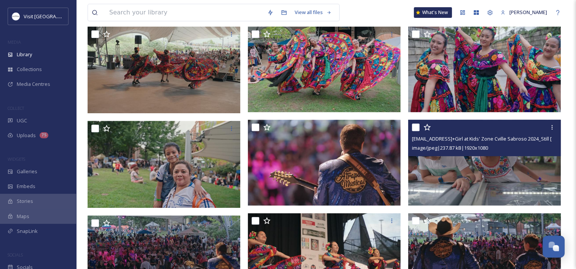
click at [460, 146] on span "image/jpeg | 237.87 kB | 1920 x 1080" at bounding box center [450, 148] width 76 height 7
click at [449, 170] on img at bounding box center [484, 163] width 153 height 86
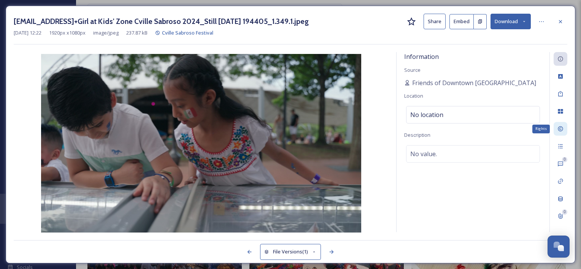
click at [558, 130] on icon at bounding box center [561, 129] width 6 height 6
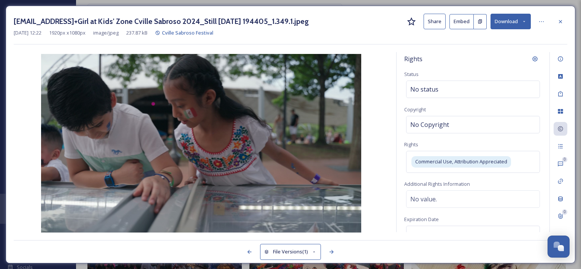
click at [504, 21] on button "Download" at bounding box center [511, 22] width 40 height 16
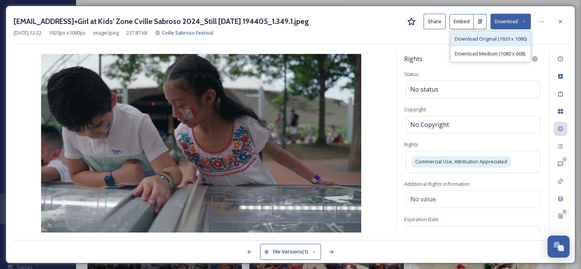
click at [503, 41] on span "Download Original (1920 x 1080)" at bounding box center [491, 38] width 72 height 7
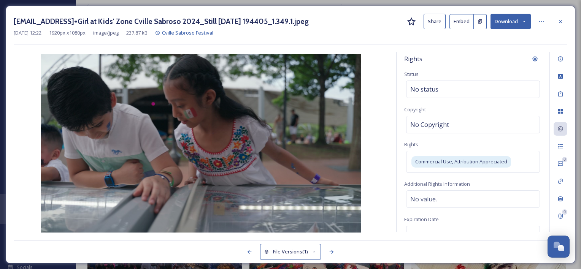
click at [561, 21] on icon at bounding box center [561, 22] width 6 height 6
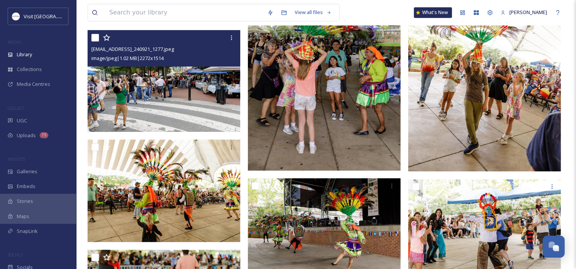
scroll to position [647, 0]
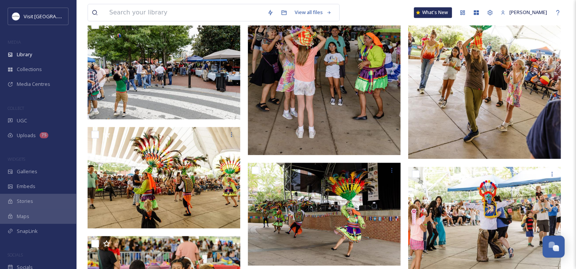
click at [317, 111] on img at bounding box center [324, 41] width 153 height 229
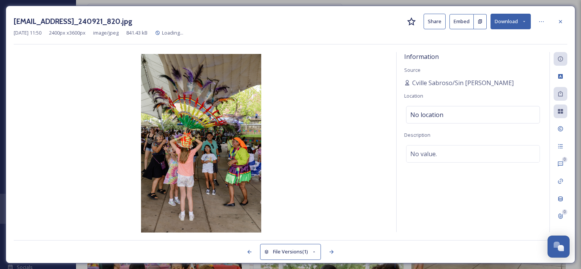
click at [511, 16] on button "Download" at bounding box center [511, 22] width 40 height 16
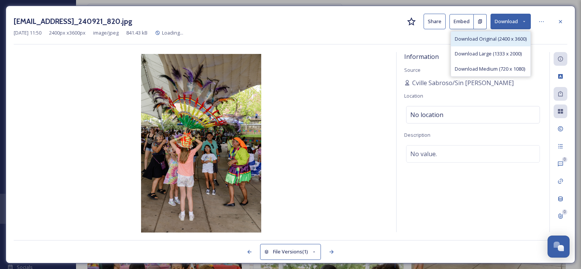
click at [490, 46] on div "Download Original (2400 x 3600)" at bounding box center [491, 39] width 80 height 15
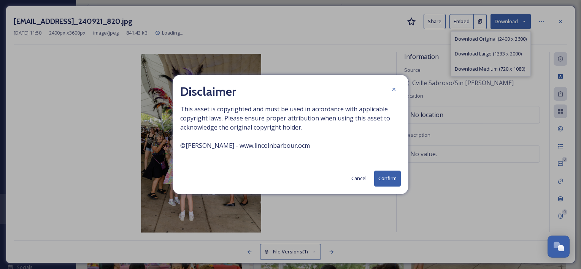
click at [391, 180] on button "Confirm" at bounding box center [387, 179] width 27 height 16
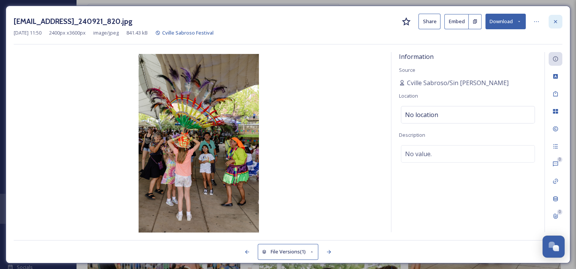
click at [554, 17] on div at bounding box center [555, 22] width 14 height 14
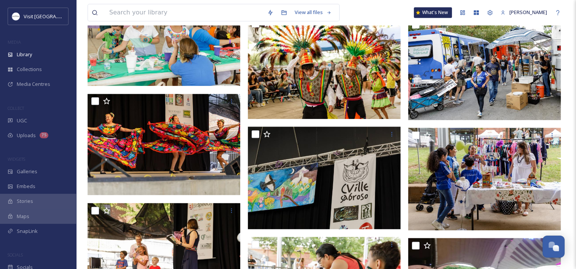
scroll to position [951, 0]
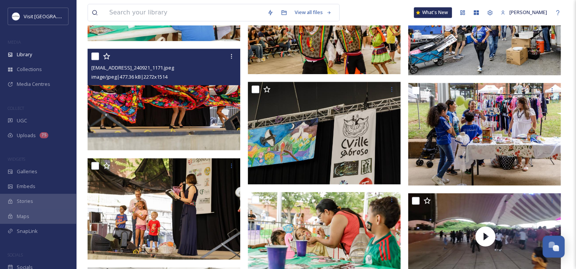
click at [168, 108] on img at bounding box center [164, 100] width 153 height 102
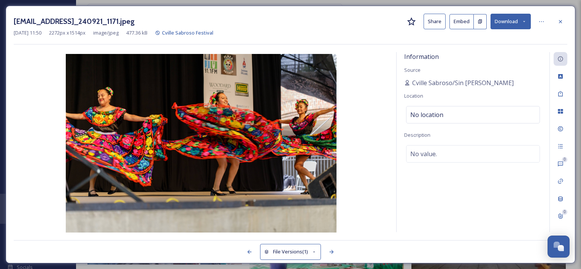
drag, startPoint x: 559, startPoint y: 21, endPoint x: 533, endPoint y: 48, distance: 36.6
click at [558, 20] on icon at bounding box center [561, 22] width 6 height 6
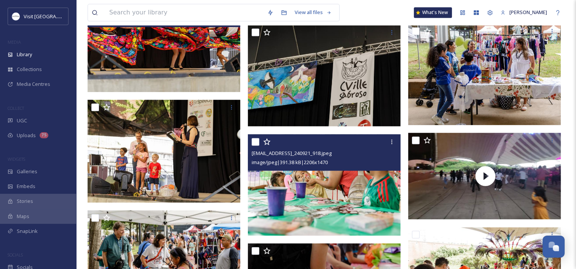
scroll to position [1065, 0]
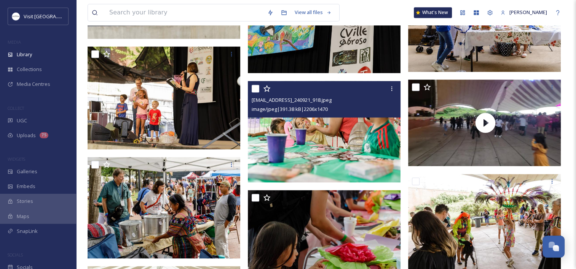
click at [295, 145] on img at bounding box center [324, 132] width 153 height 102
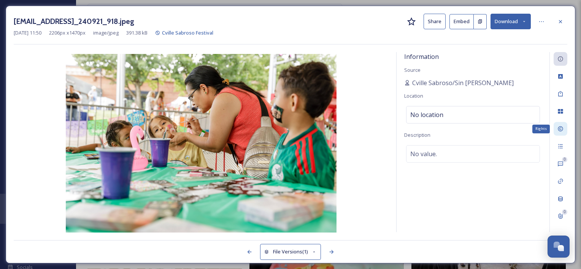
click at [562, 131] on icon at bounding box center [561, 129] width 6 height 6
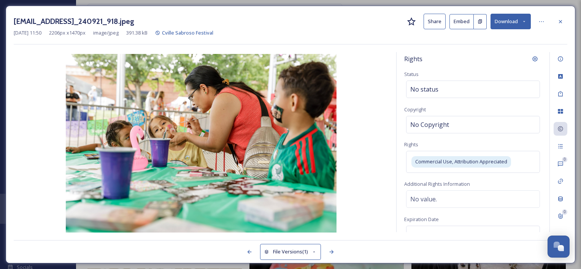
click at [498, 16] on button "Download" at bounding box center [511, 22] width 40 height 16
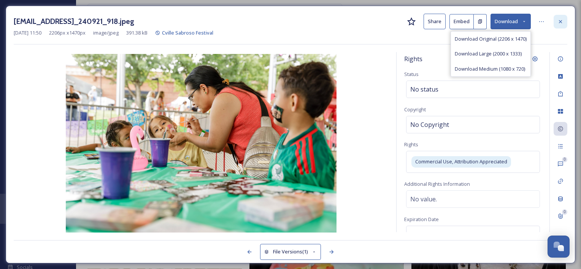
click at [561, 21] on icon at bounding box center [561, 22] width 6 height 6
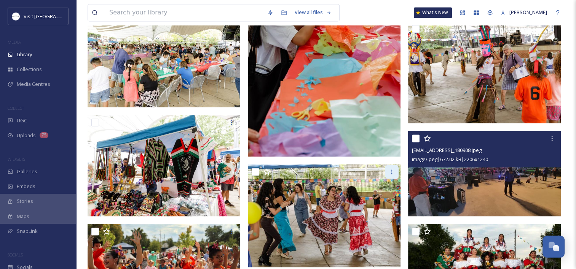
scroll to position [1370, 0]
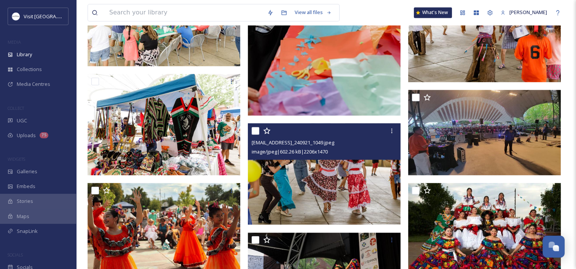
click at [324, 175] on img at bounding box center [324, 174] width 153 height 102
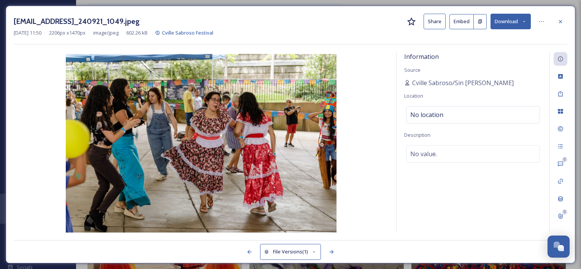
click at [504, 20] on button "Download" at bounding box center [511, 22] width 40 height 16
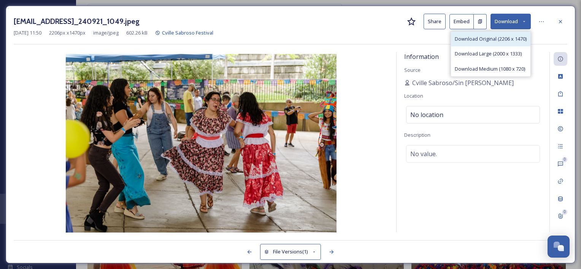
click at [484, 40] on span "Download Original (2206 x 1470)" at bounding box center [491, 38] width 72 height 7
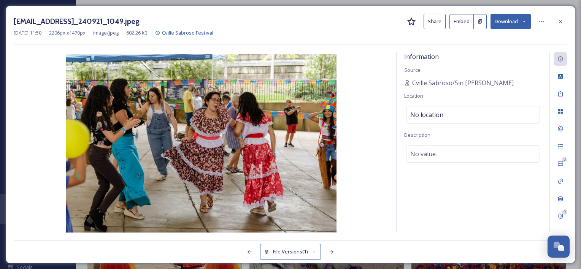
click at [292, 19] on div "[EMAIL_ADDRESS]_240921_1049.jpeg Share Embed Download" at bounding box center [291, 22] width 554 height 16
click at [563, 22] on icon at bounding box center [561, 22] width 6 height 6
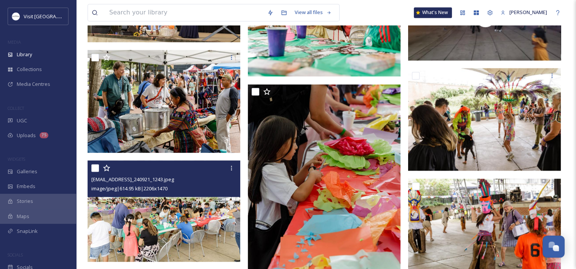
scroll to position [1142, 0]
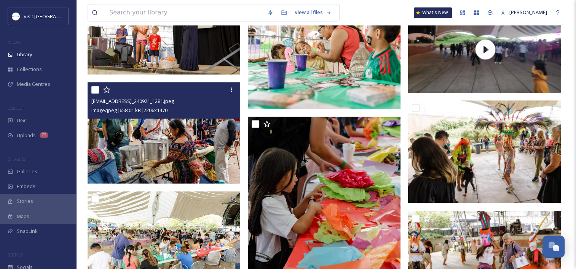
click at [142, 130] on img at bounding box center [164, 133] width 153 height 102
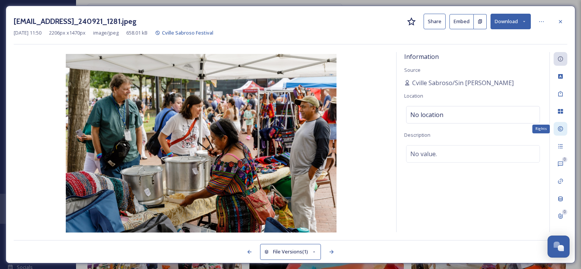
click at [557, 129] on div "Rights" at bounding box center [561, 129] width 14 height 14
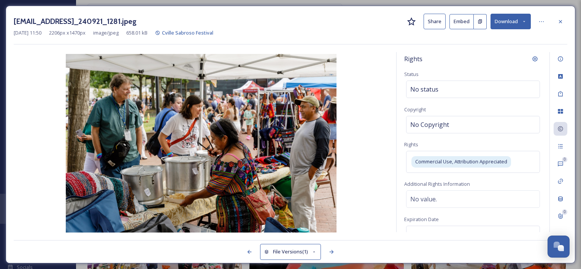
click at [560, 24] on icon at bounding box center [561, 22] width 6 height 6
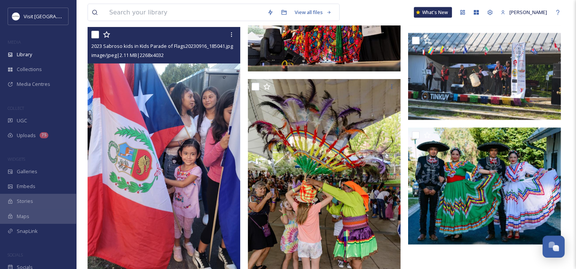
scroll to position [1484, 0]
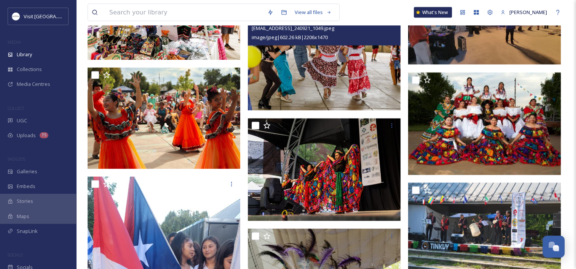
click at [296, 90] on img at bounding box center [324, 60] width 153 height 102
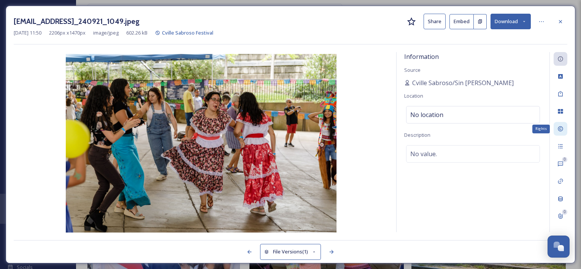
click at [560, 129] on icon at bounding box center [561, 129] width 6 height 6
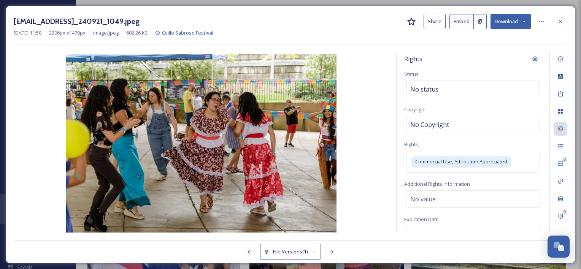
drag, startPoint x: 558, startPoint y: 18, endPoint x: 517, endPoint y: 64, distance: 61.5
click at [558, 19] on icon at bounding box center [561, 22] width 6 height 6
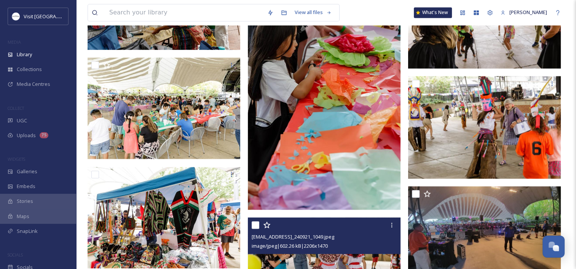
scroll to position [1256, 0]
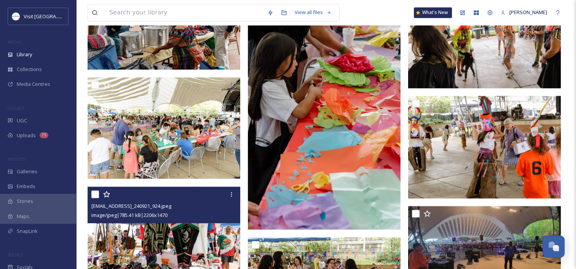
click at [183, 236] on img at bounding box center [164, 238] width 153 height 102
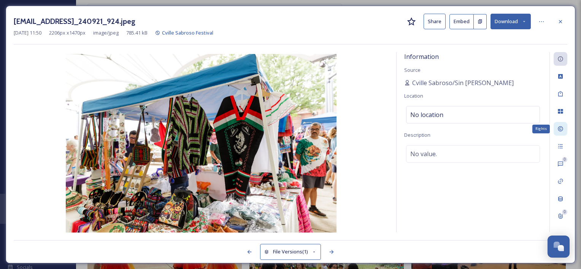
click at [561, 127] on icon at bounding box center [560, 129] width 5 height 5
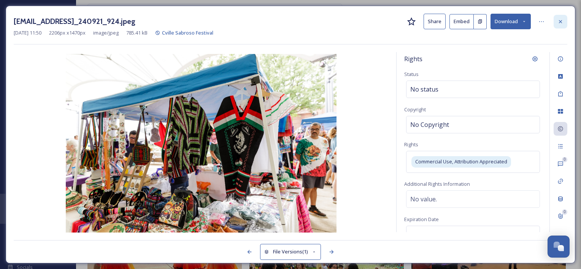
click at [562, 22] on icon at bounding box center [561, 22] width 6 height 6
